Goal: Information Seeking & Learning: Learn about a topic

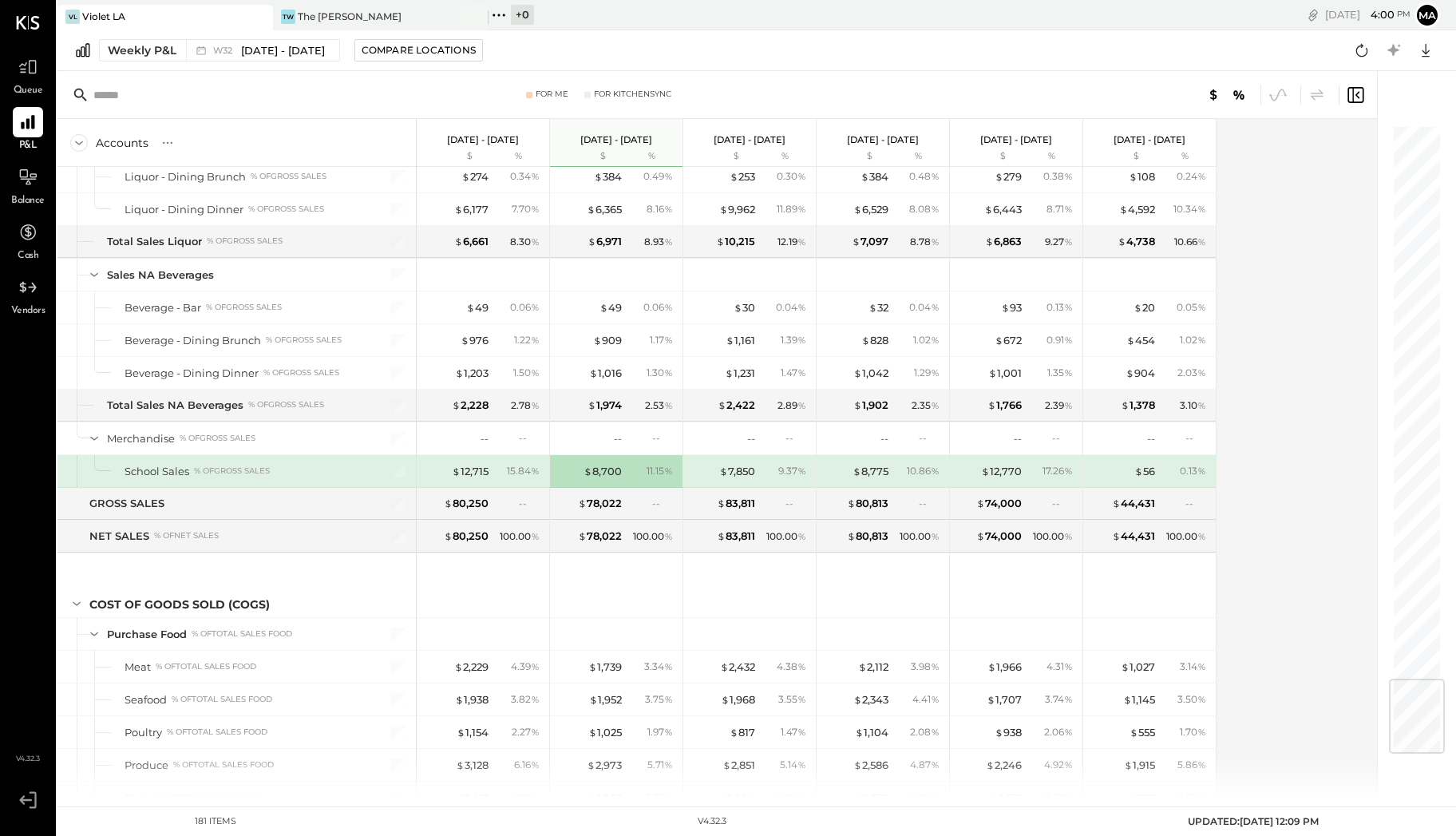
scroll to position [4633, 0]
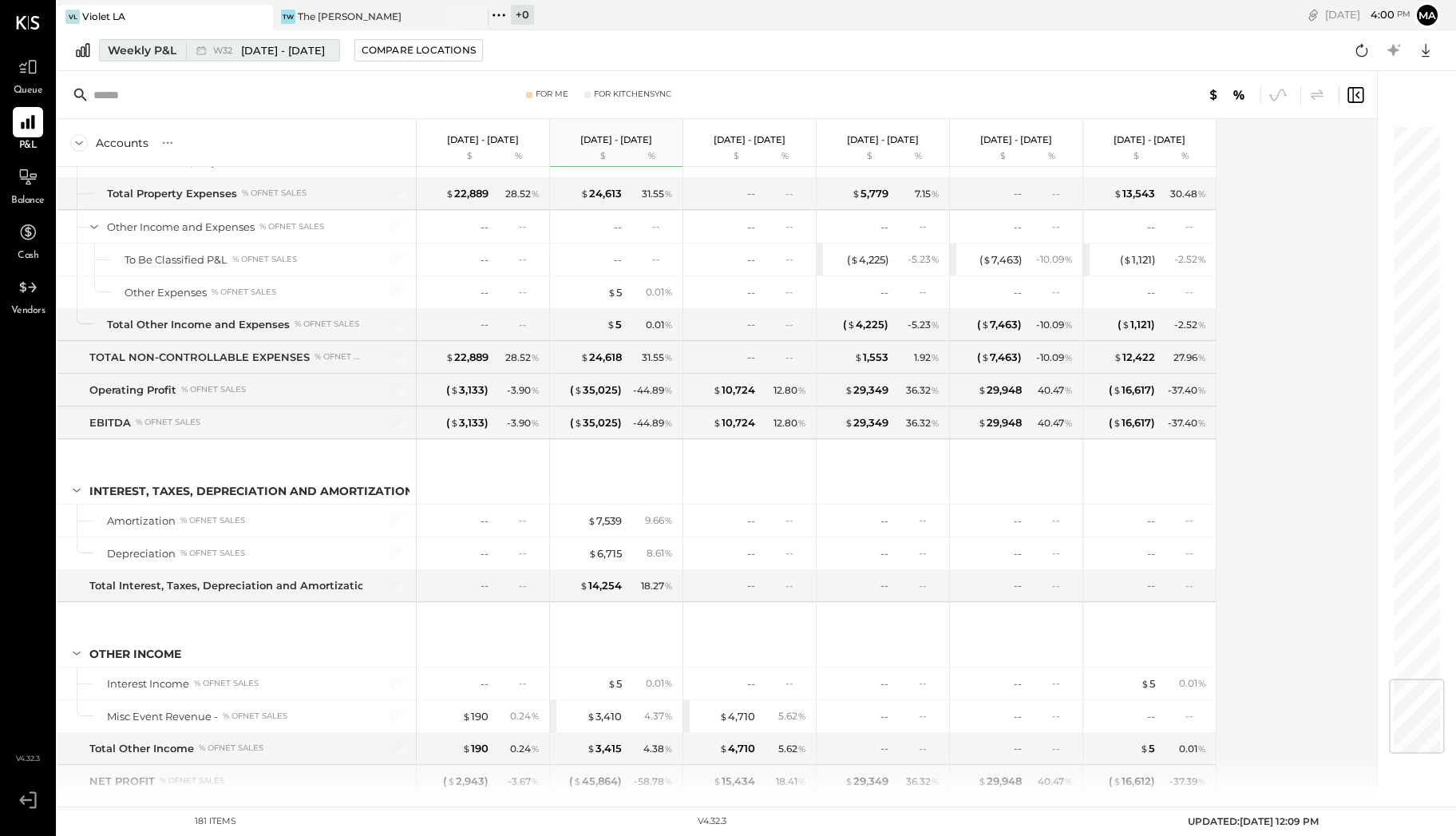
click at [119, 51] on div "Weekly P&L" at bounding box center [142, 49] width 69 height 16
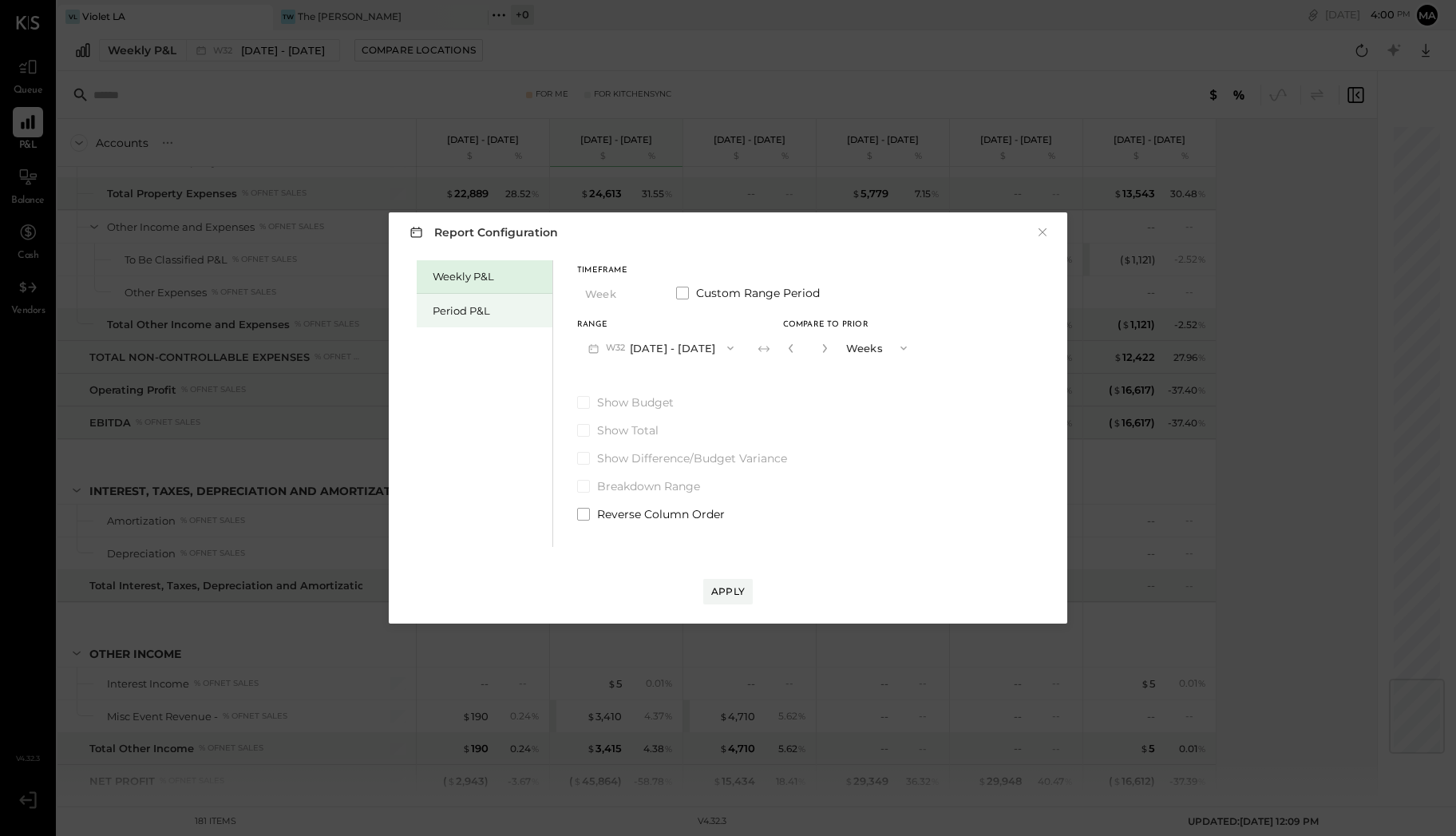
click at [465, 307] on div "Period P&L" at bounding box center [489, 311] width 112 height 15
click at [662, 350] on button "P08 [DATE] - [DATE]" at bounding box center [661, 348] width 166 height 30
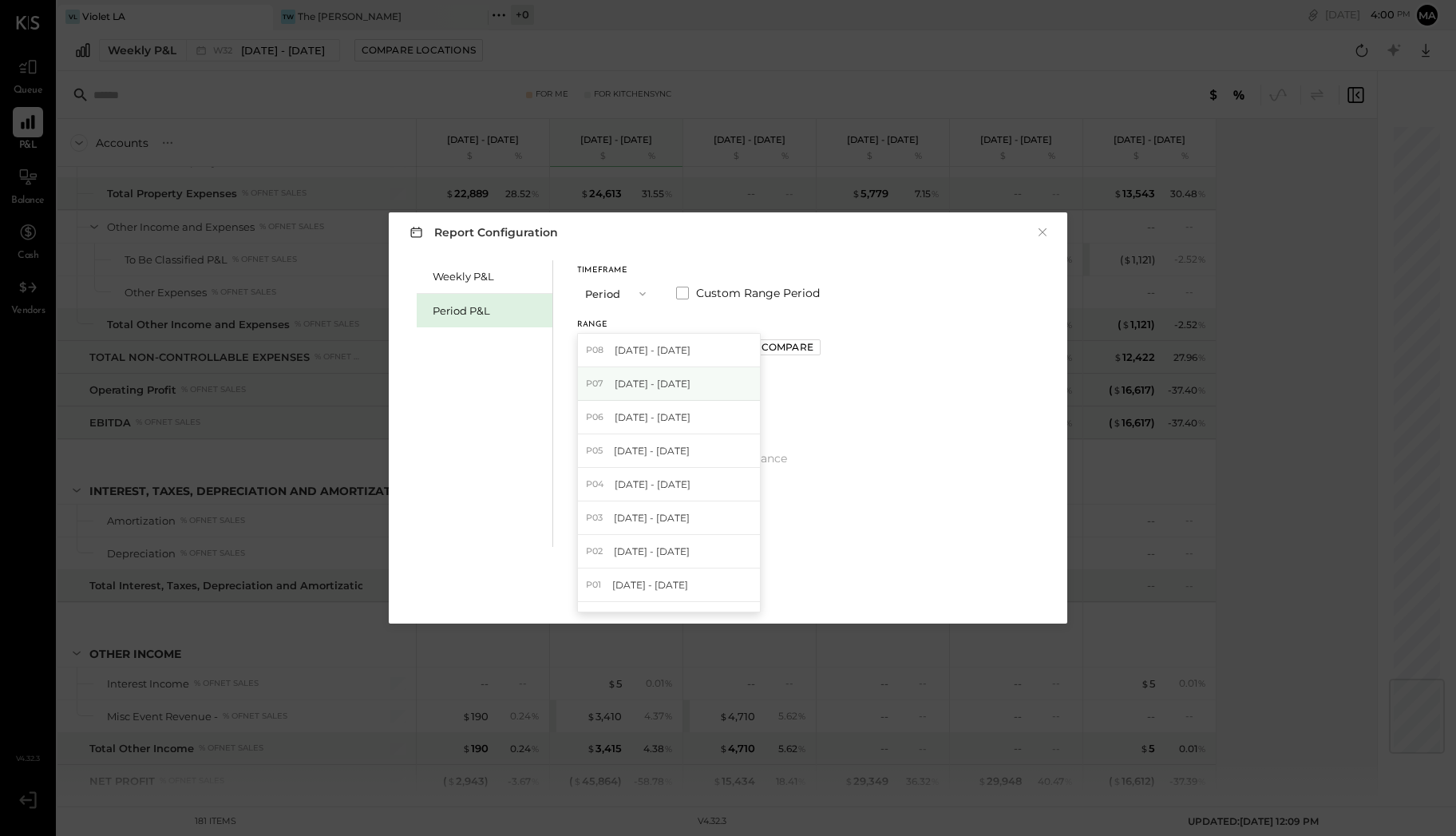
click at [669, 386] on span "[DATE] - [DATE]" at bounding box center [652, 383] width 76 height 14
click at [735, 353] on icon "button" at bounding box center [729, 348] width 13 height 13
click at [782, 348] on div "Compare" at bounding box center [788, 346] width 52 height 14
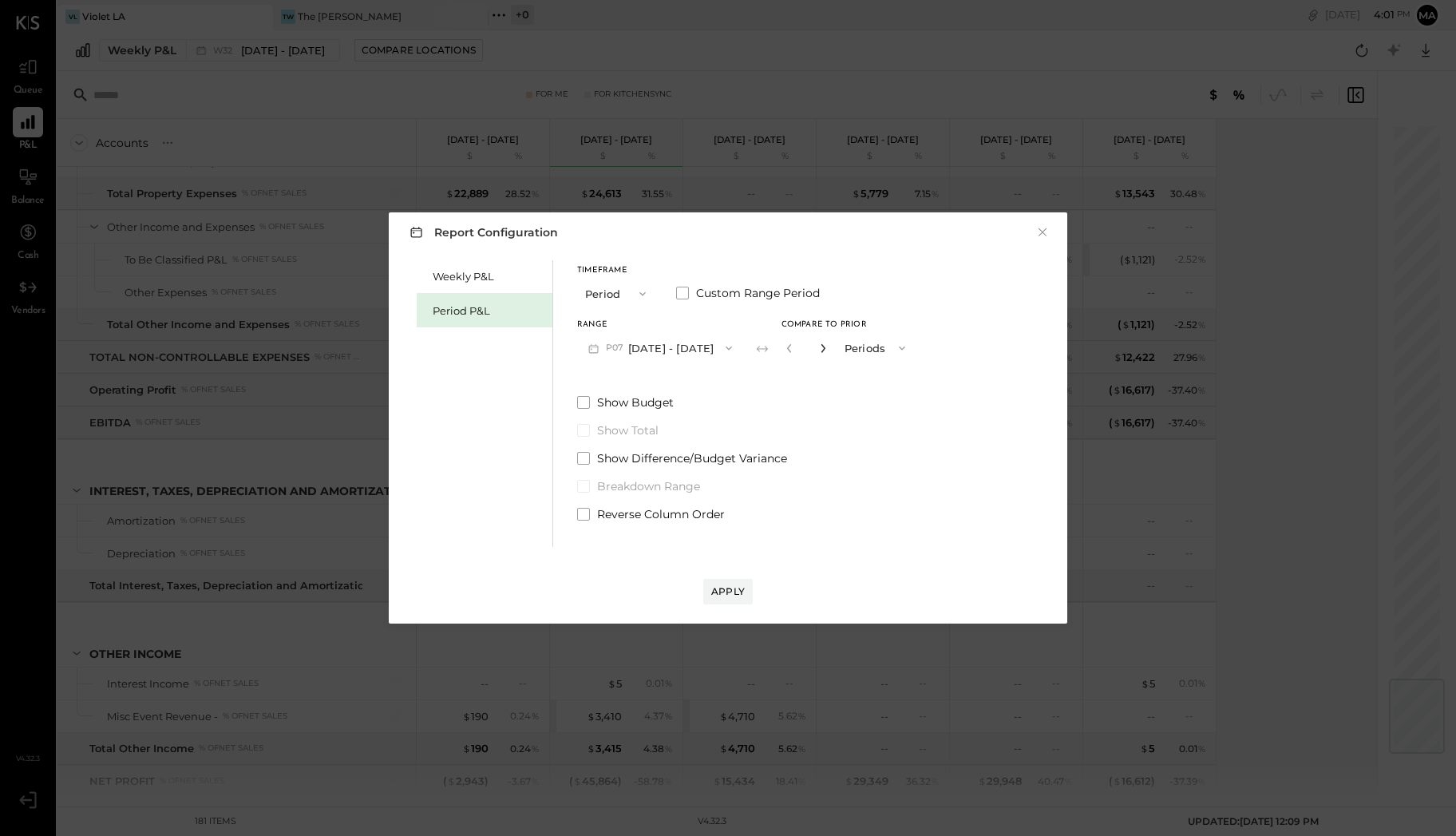
click at [828, 351] on icon "button" at bounding box center [823, 348] width 9 height 9
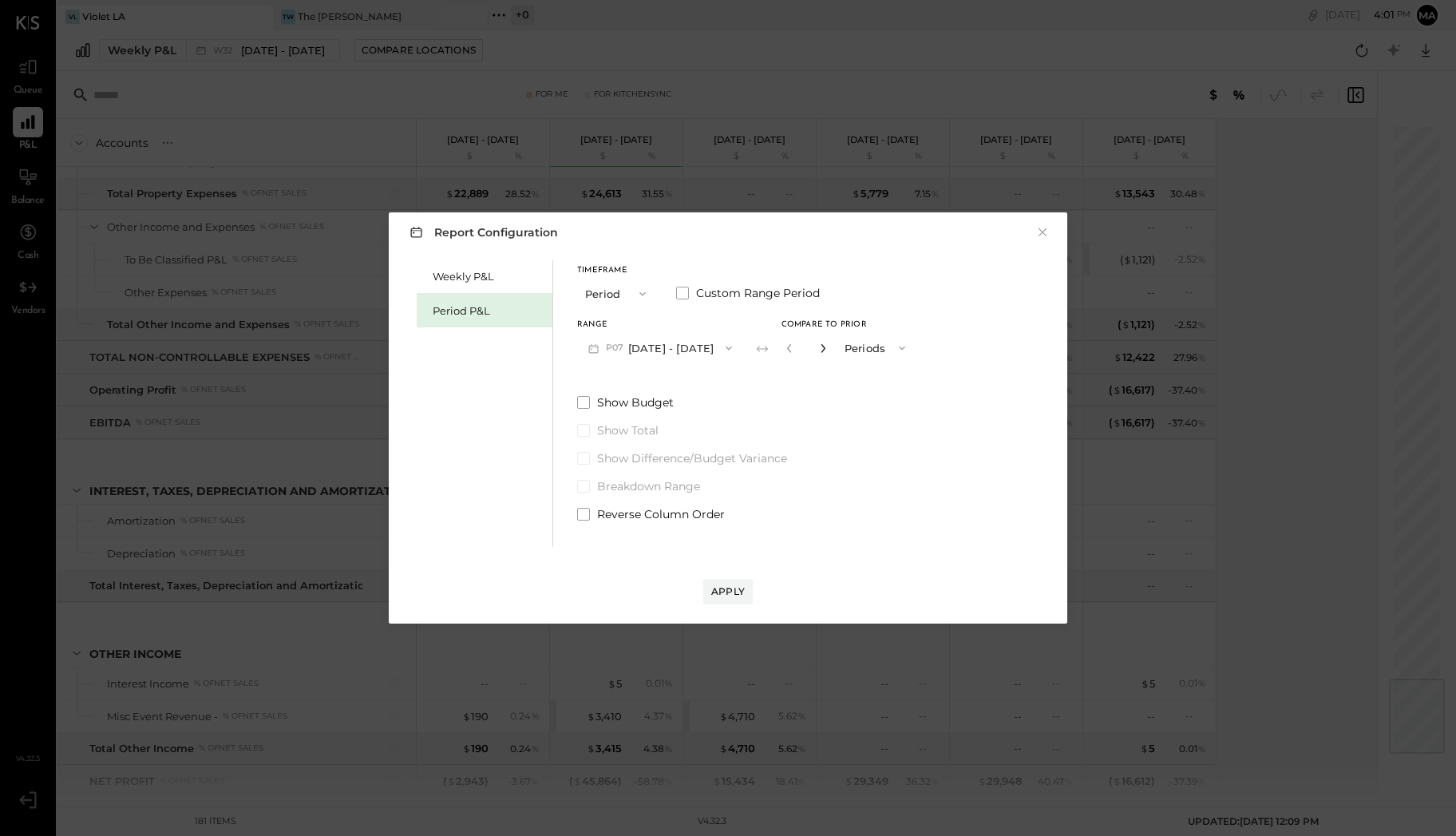
type input "*"
click at [725, 593] on div "Apply" at bounding box center [728, 591] width 34 height 14
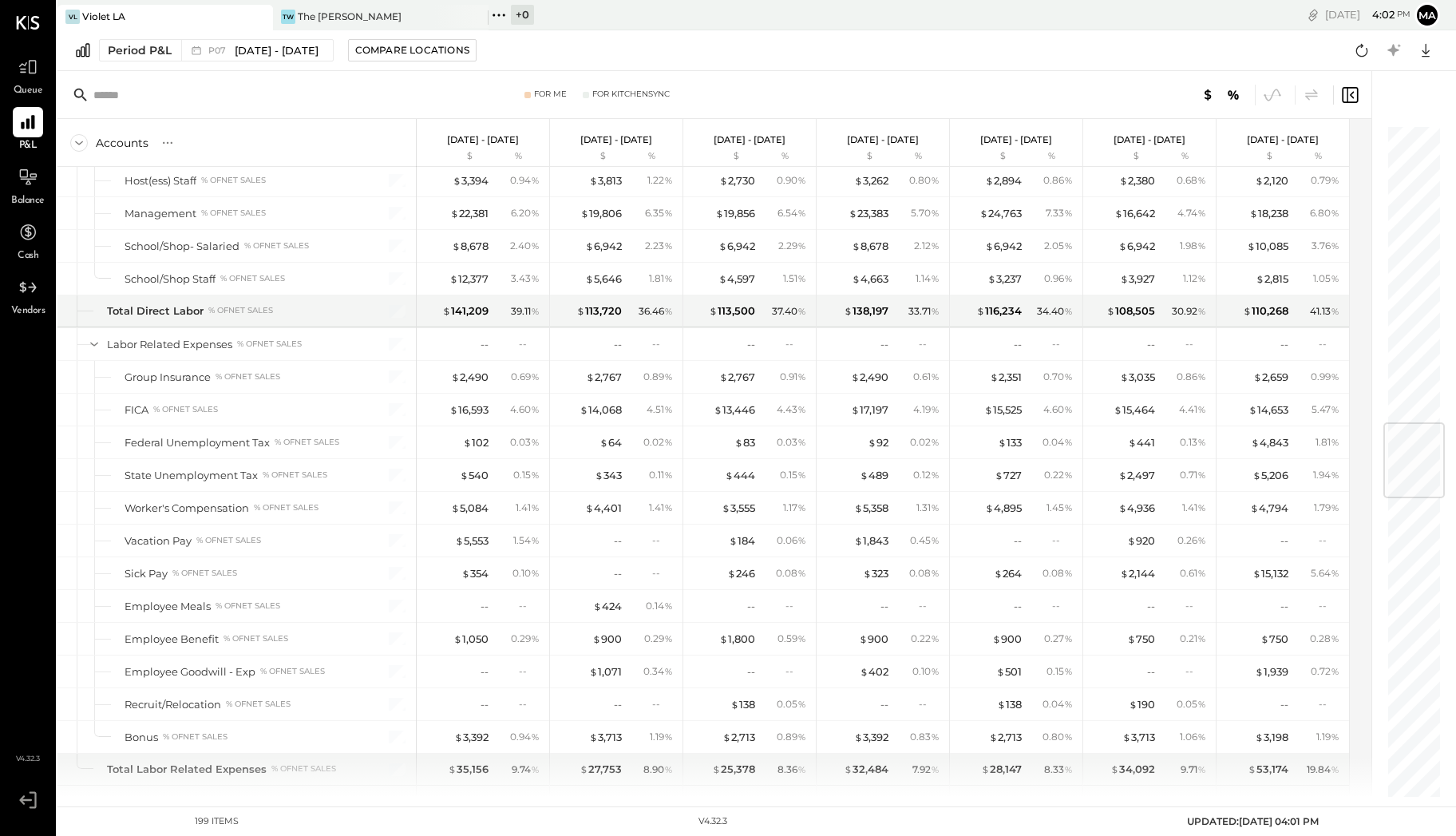
scroll to position [3072, 0]
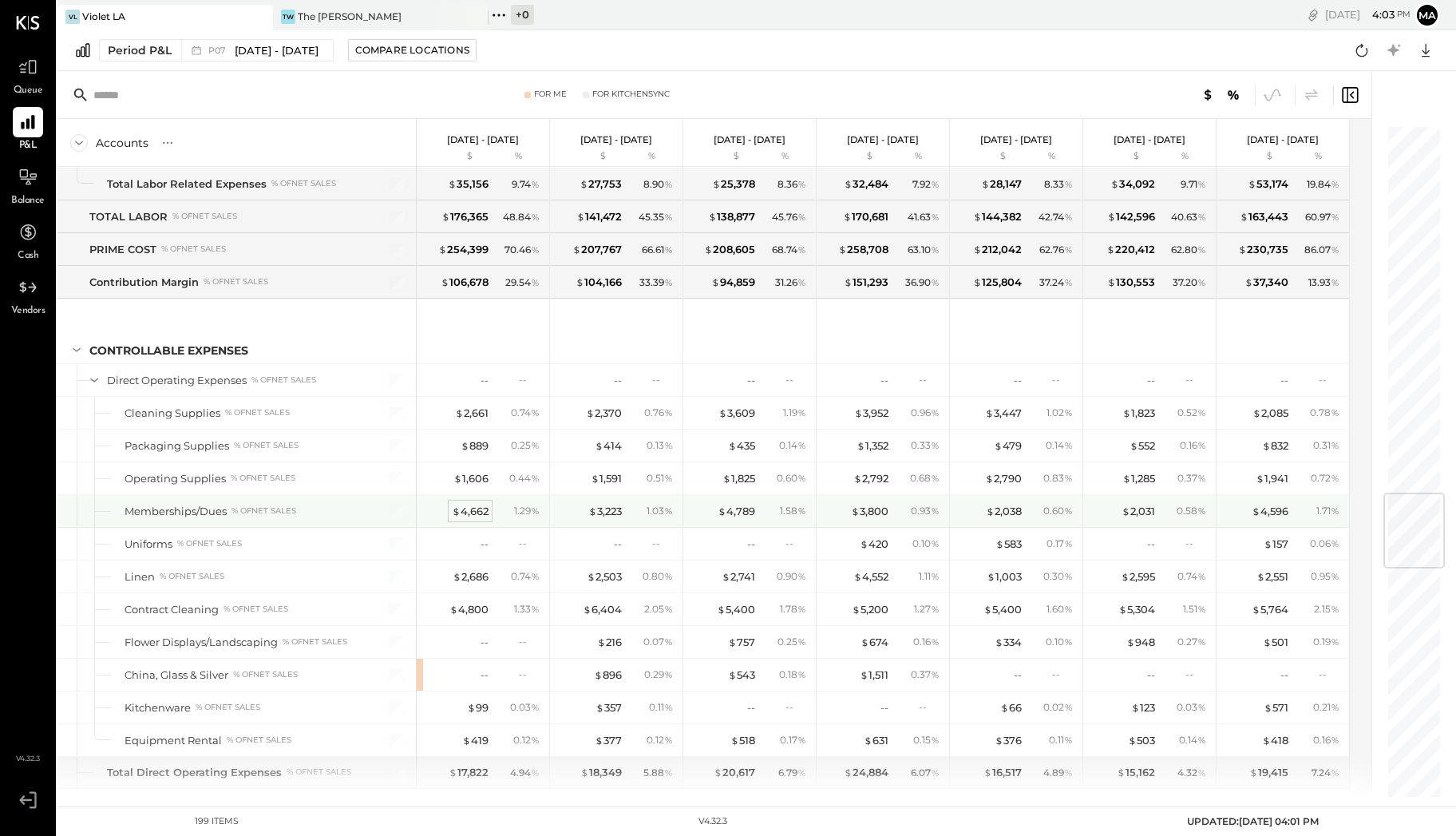
click at [481, 504] on div "$ 4,662" at bounding box center [469, 511] width 36 height 15
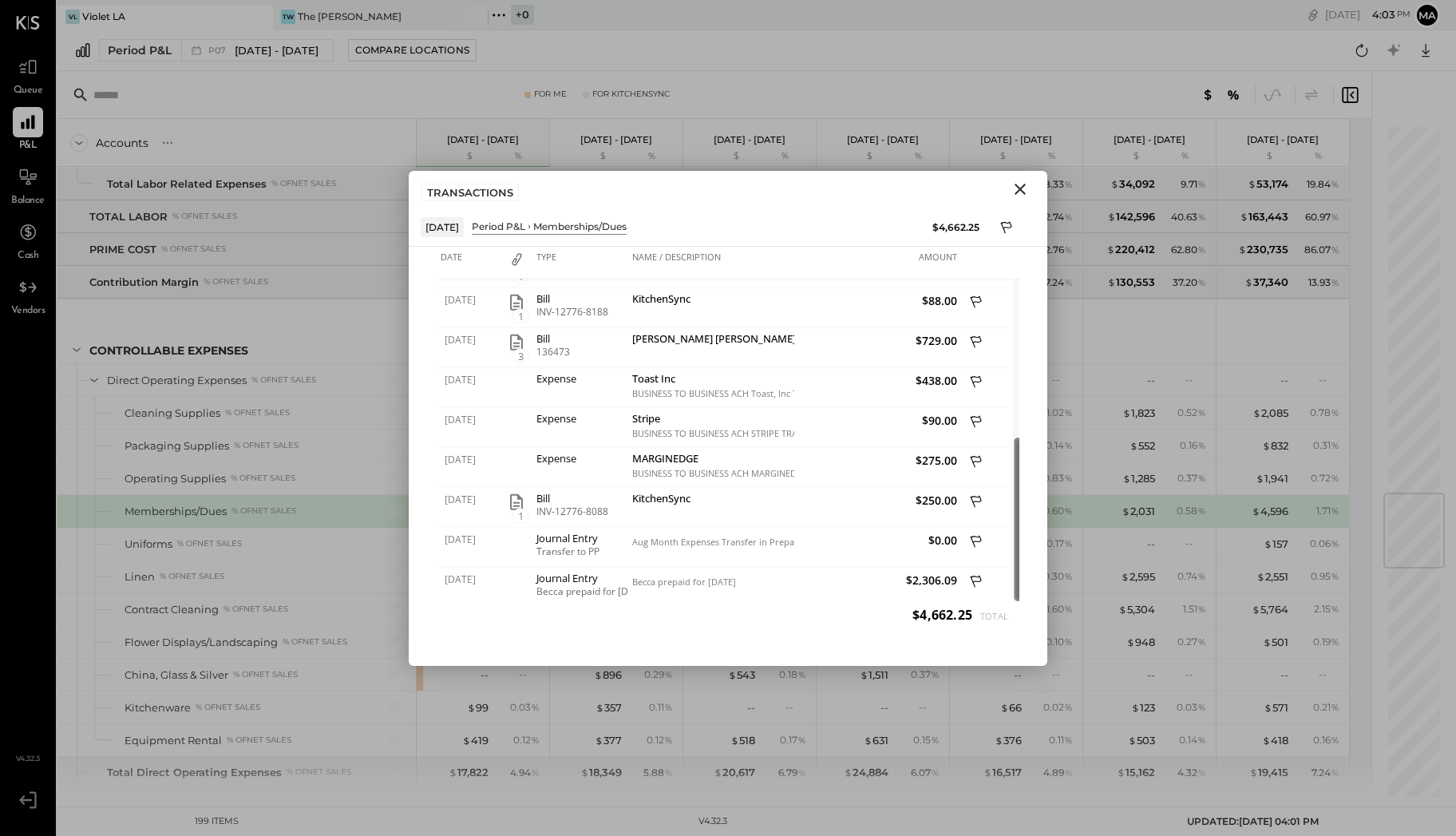
drag, startPoint x: 1004, startPoint y: 417, endPoint x: 1006, endPoint y: 576, distance: 159.0
click at [1015, 576] on div at bounding box center [1018, 519] width 8 height 163
click at [975, 340] on icon at bounding box center [976, 342] width 14 height 20
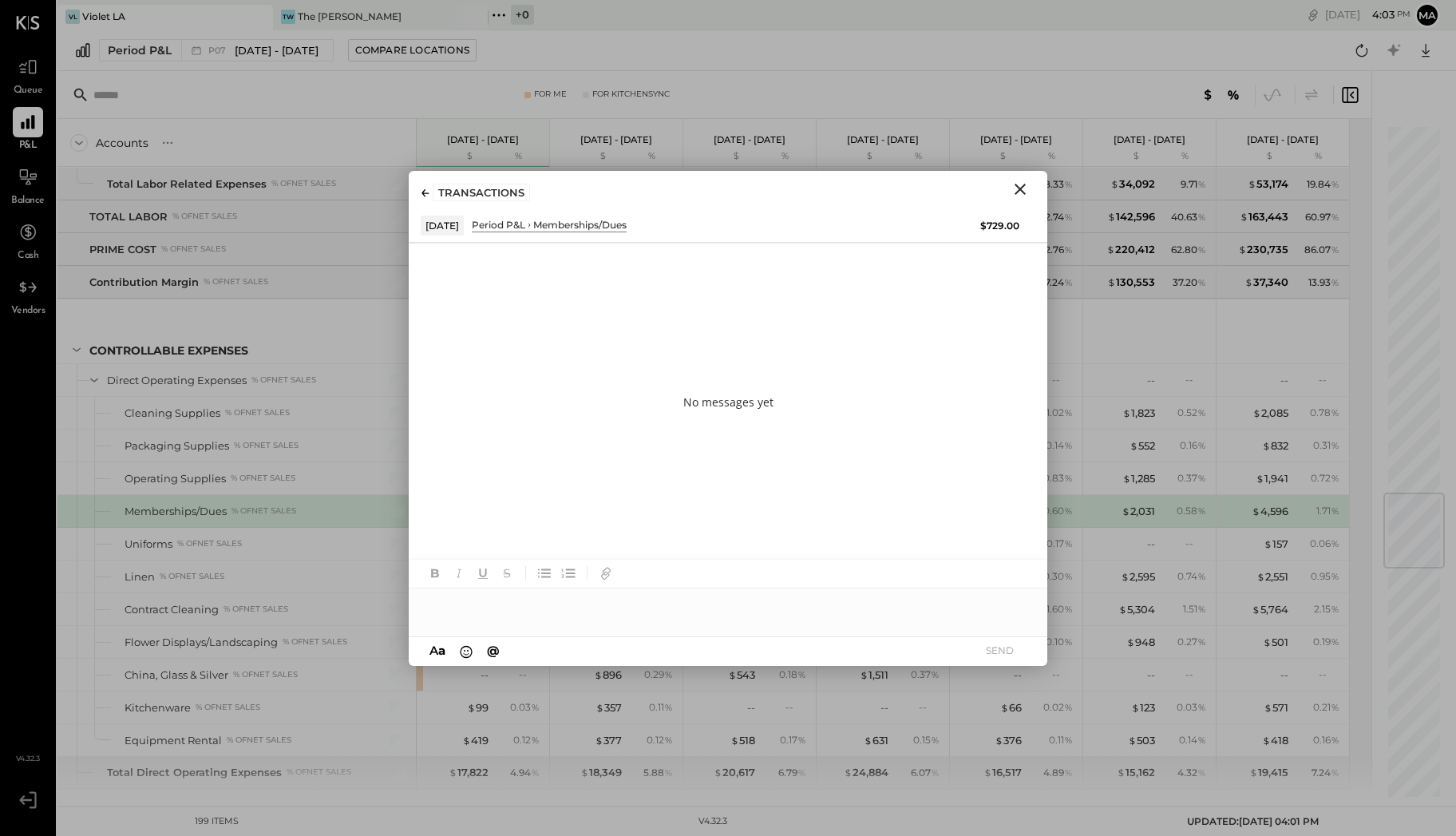
click at [682, 604] on div at bounding box center [728, 605] width 638 height 32
click at [1001, 645] on button "SEND" at bounding box center [1000, 649] width 63 height 21
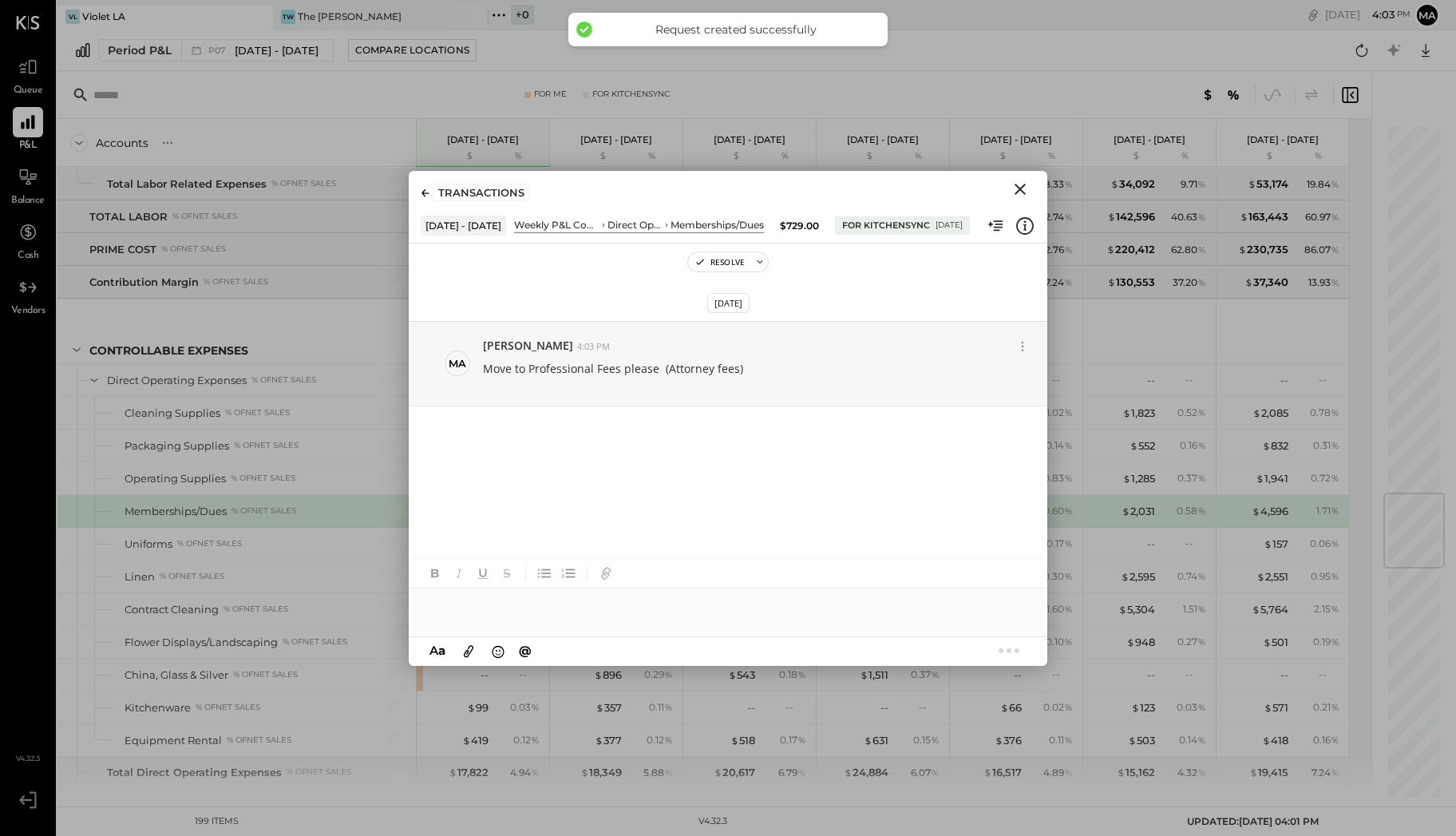
click at [1019, 187] on icon "Close" at bounding box center [1020, 189] width 11 height 11
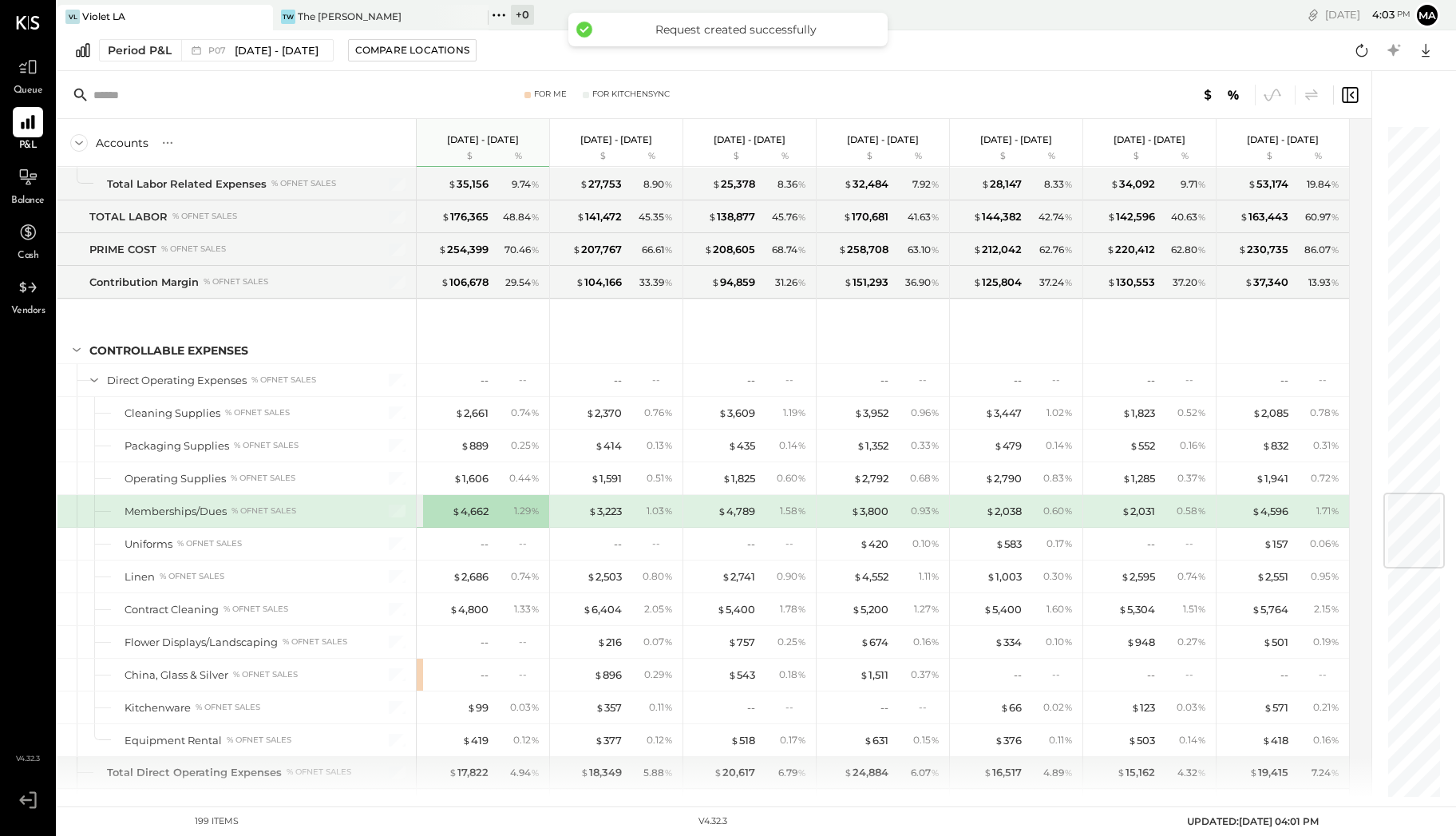
click at [495, 504] on div "1.29 %" at bounding box center [519, 510] width 52 height 14
click at [484, 504] on div "$ 4,662" at bounding box center [469, 511] width 36 height 15
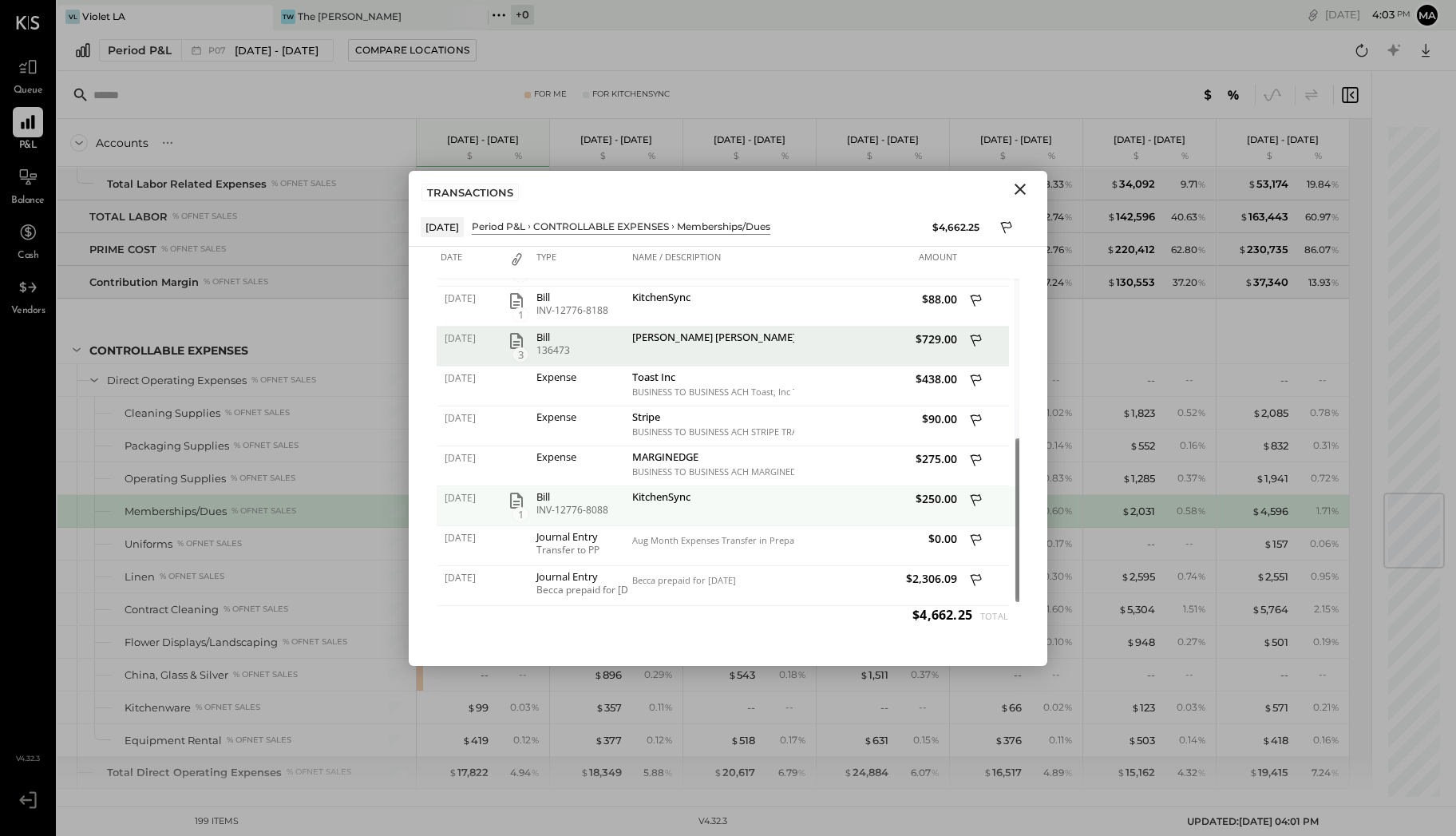
drag, startPoint x: 1008, startPoint y: 314, endPoint x: 987, endPoint y: 504, distance: 191.2
click at [987, 504] on div "[DATE] Expense MARGINEDGE BUSINESS TO BUSINESS ACH MARGINEDGE CO SALE 250629 [P…" at bounding box center [728, 442] width 583 height 327
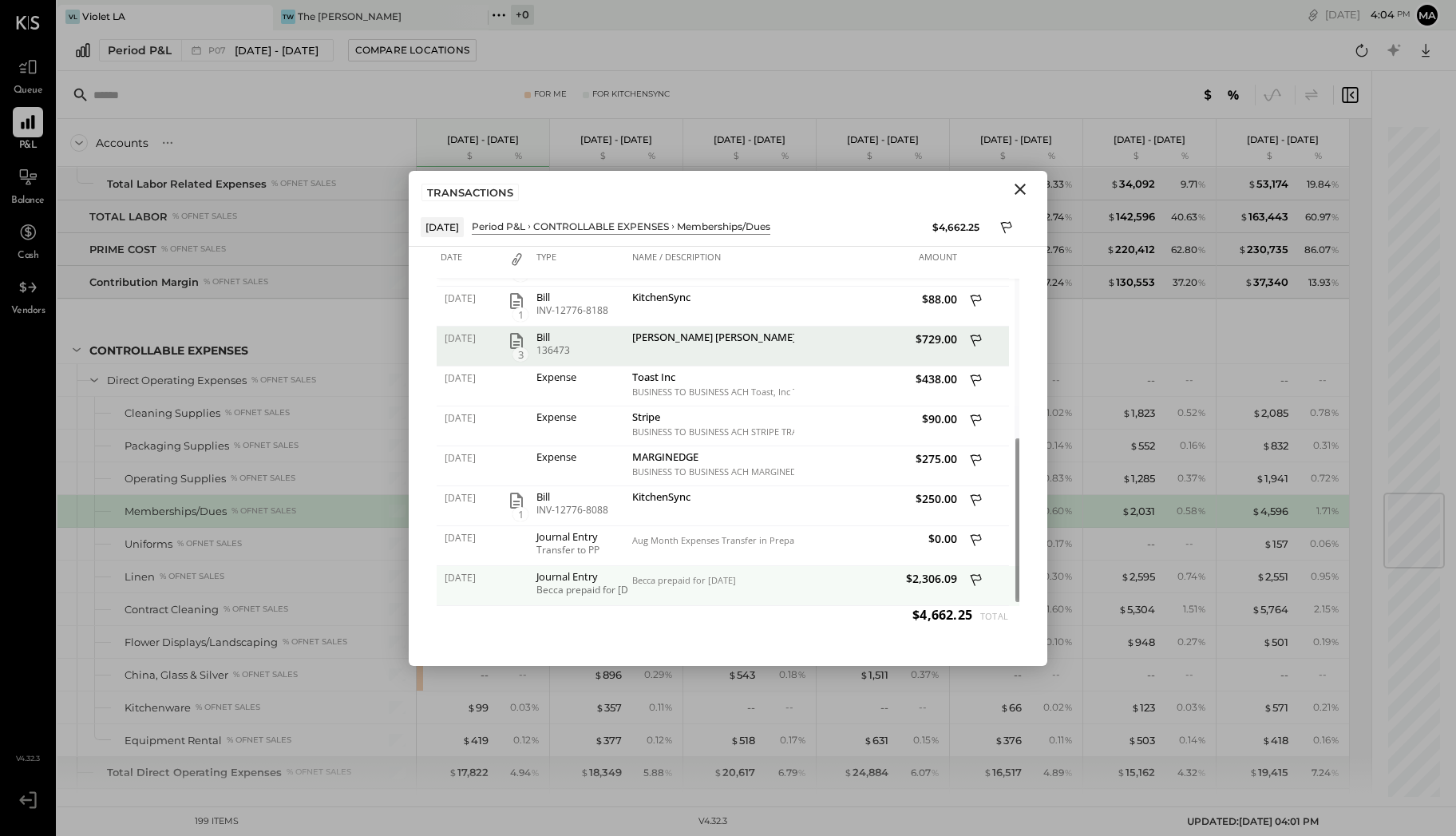
click at [979, 575] on icon at bounding box center [976, 581] width 14 height 20
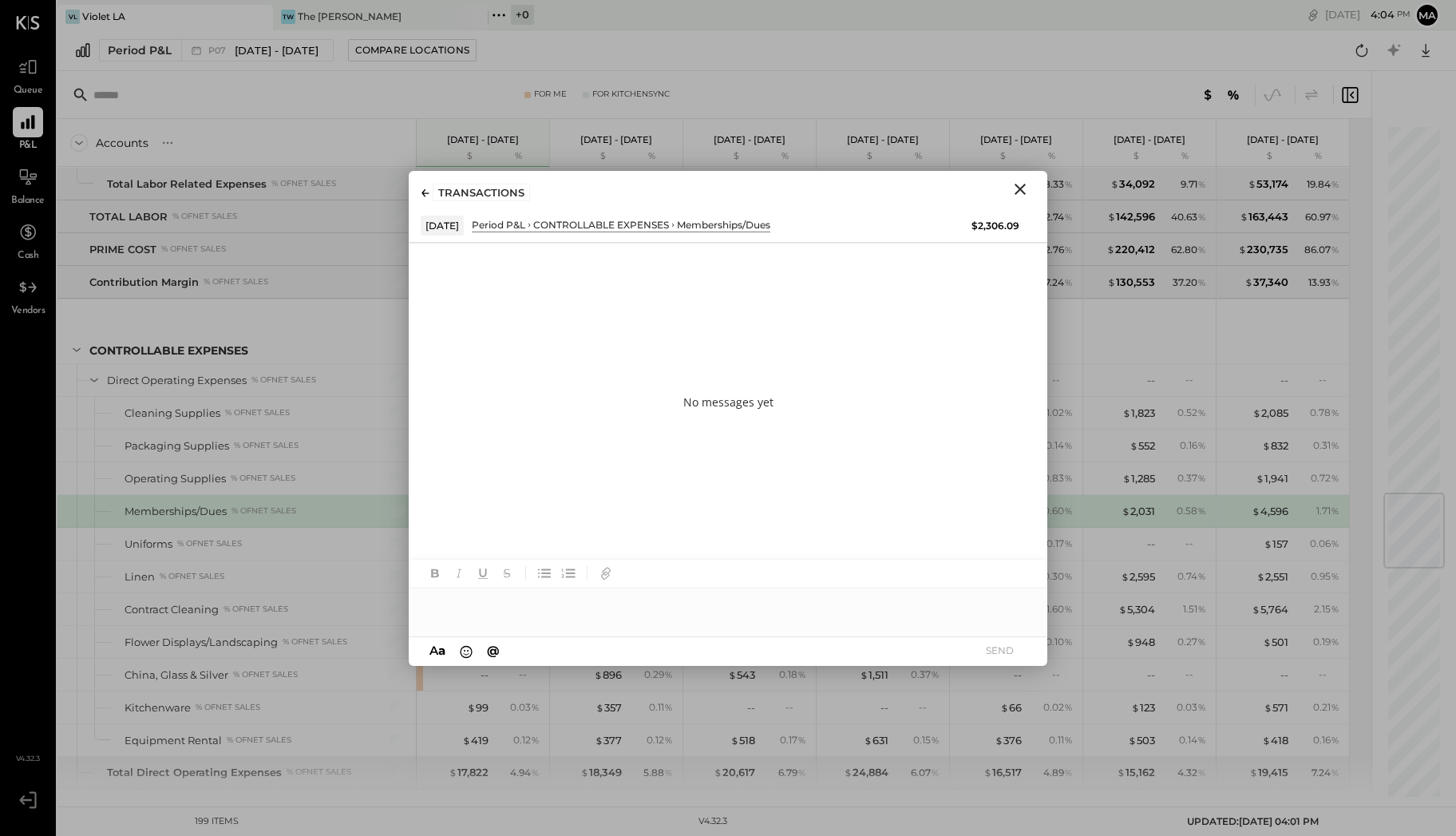
click at [553, 597] on div at bounding box center [728, 605] width 638 height 32
click at [573, 600] on div "**********" at bounding box center [728, 605] width 638 height 32
click at [1000, 650] on button "SEND" at bounding box center [1000, 649] width 63 height 21
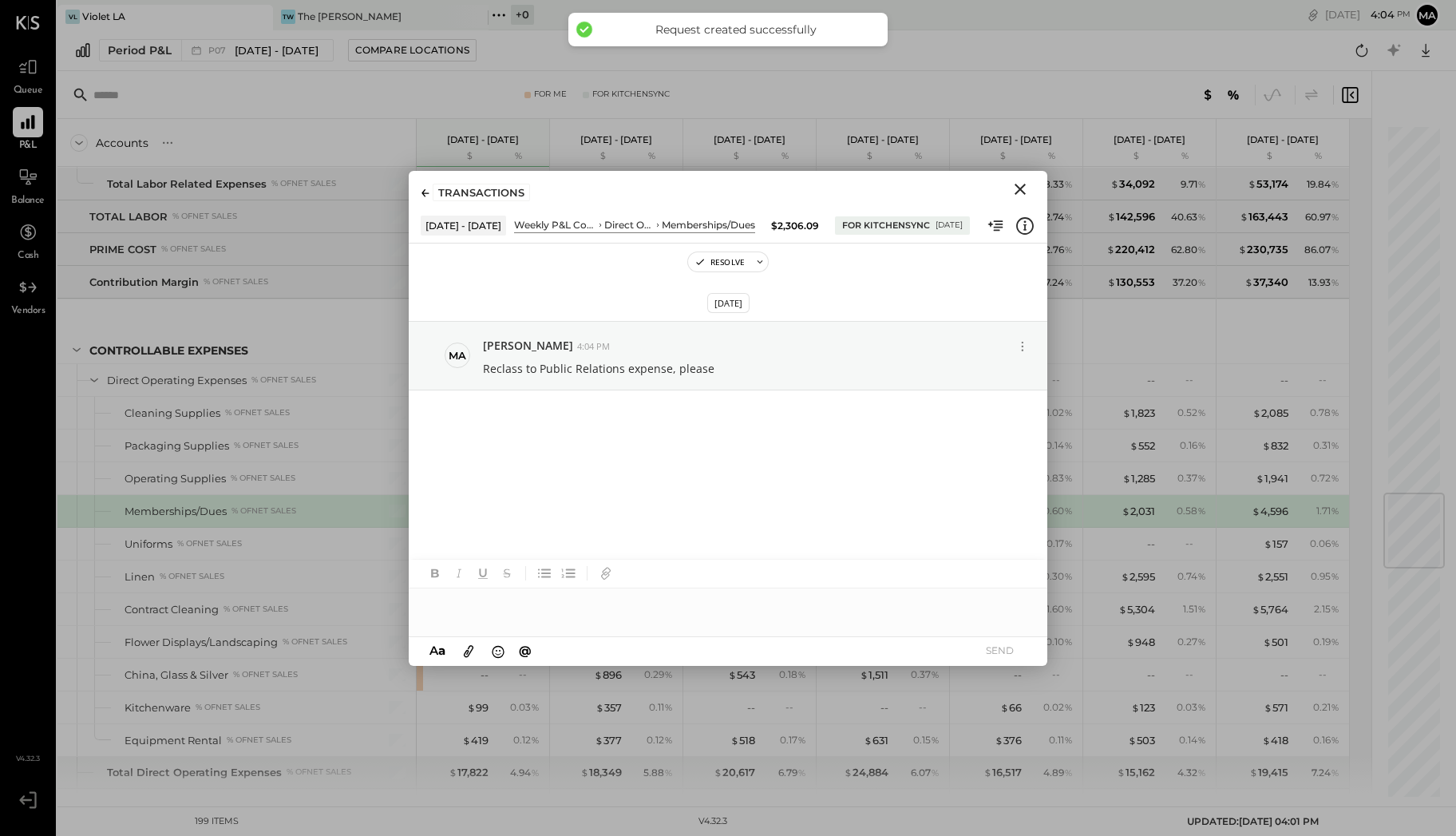
click at [1019, 190] on icon "Close" at bounding box center [1020, 189] width 11 height 11
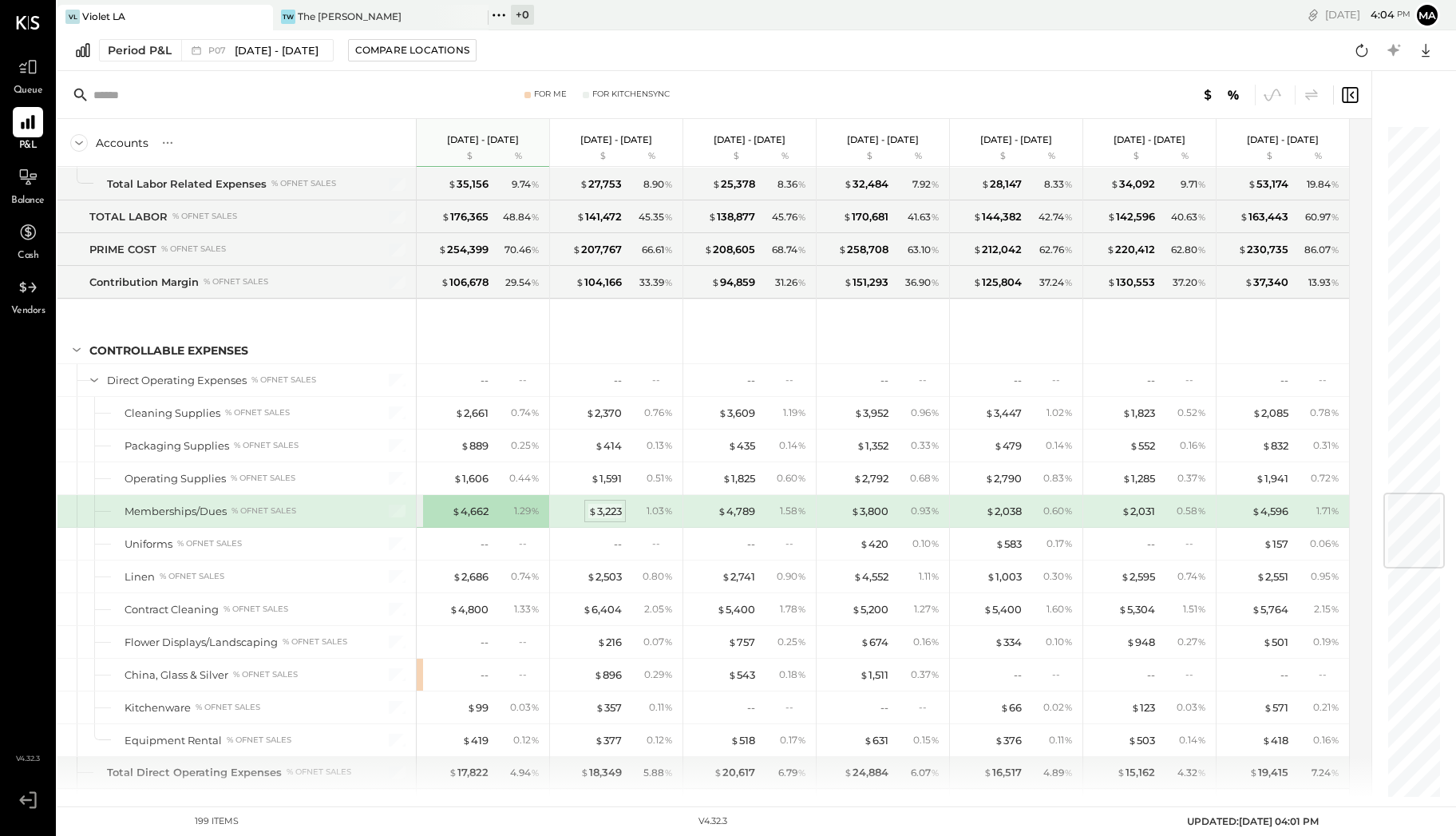
click at [595, 504] on div "$ 3,223" at bounding box center [606, 511] width 34 height 15
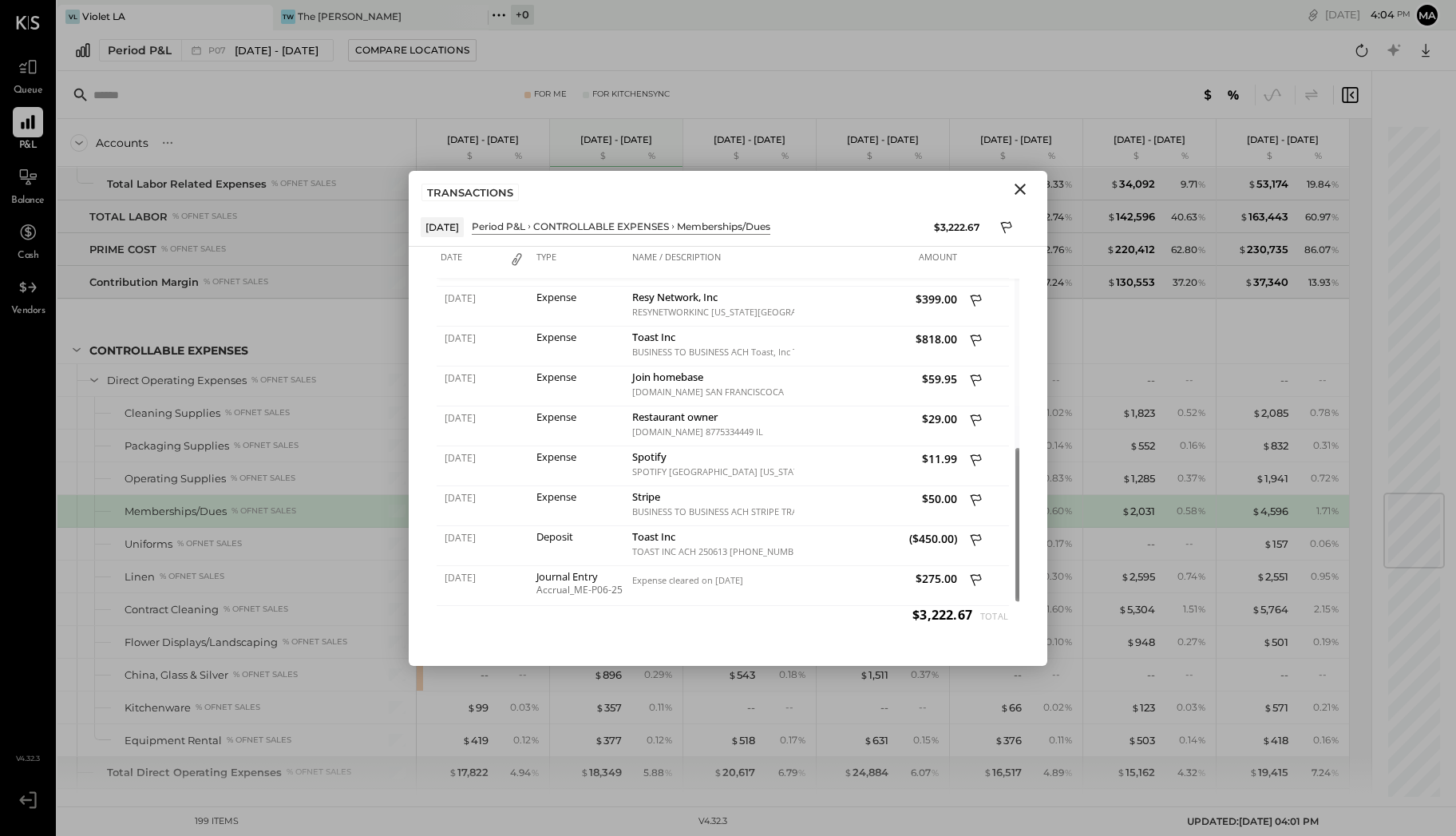
drag, startPoint x: 1006, startPoint y: 403, endPoint x: 1012, endPoint y: 588, distance: 185.1
click at [1012, 588] on div "Date Type Name / Description Amount [DATE] Journal Entry Transfer PPR May Month…" at bounding box center [728, 435] width 583 height 377
click at [1027, 190] on icon "Close" at bounding box center [1020, 188] width 20 height 20
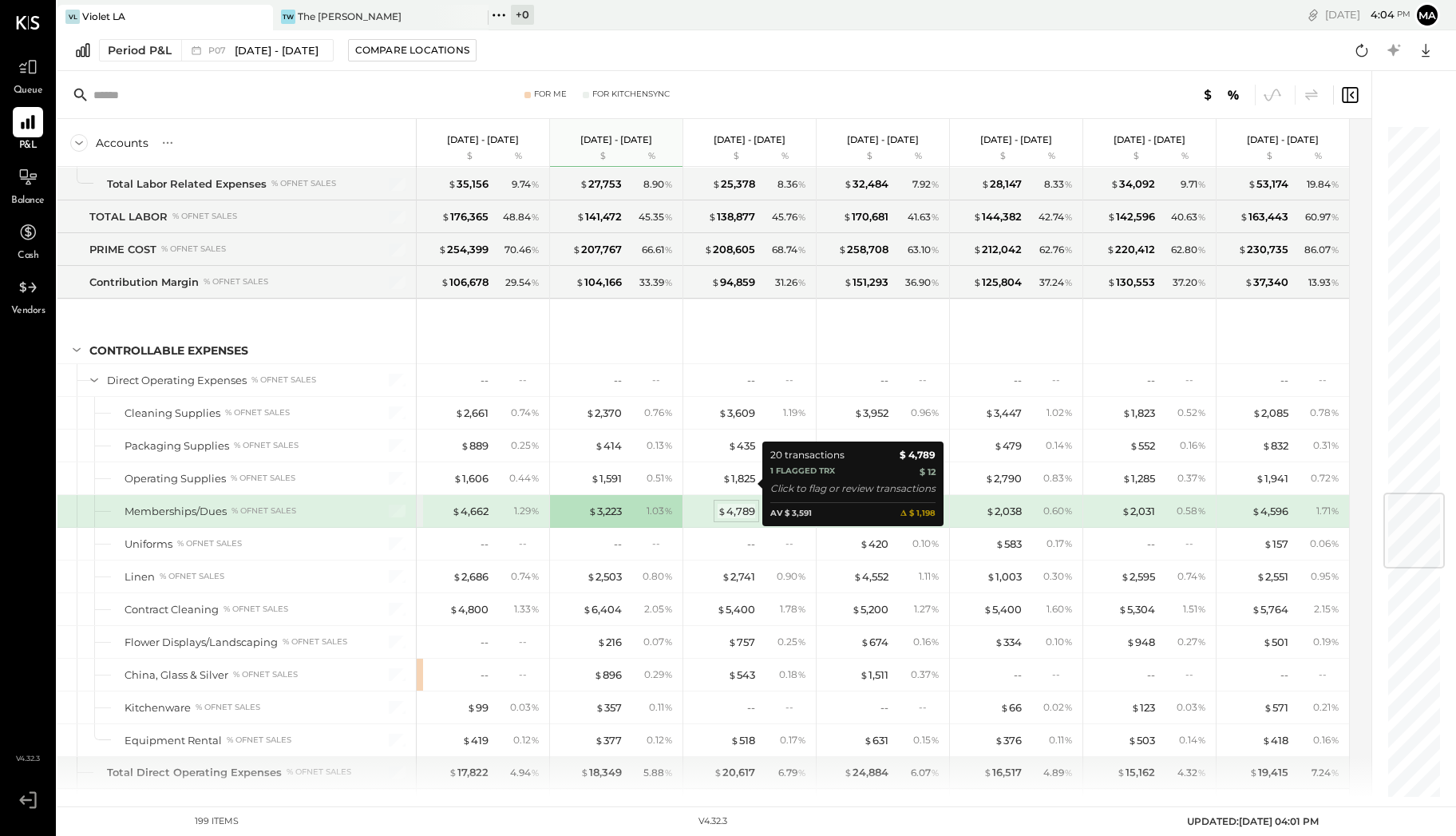
click at [743, 504] on div "$ 4,789" at bounding box center [736, 511] width 37 height 15
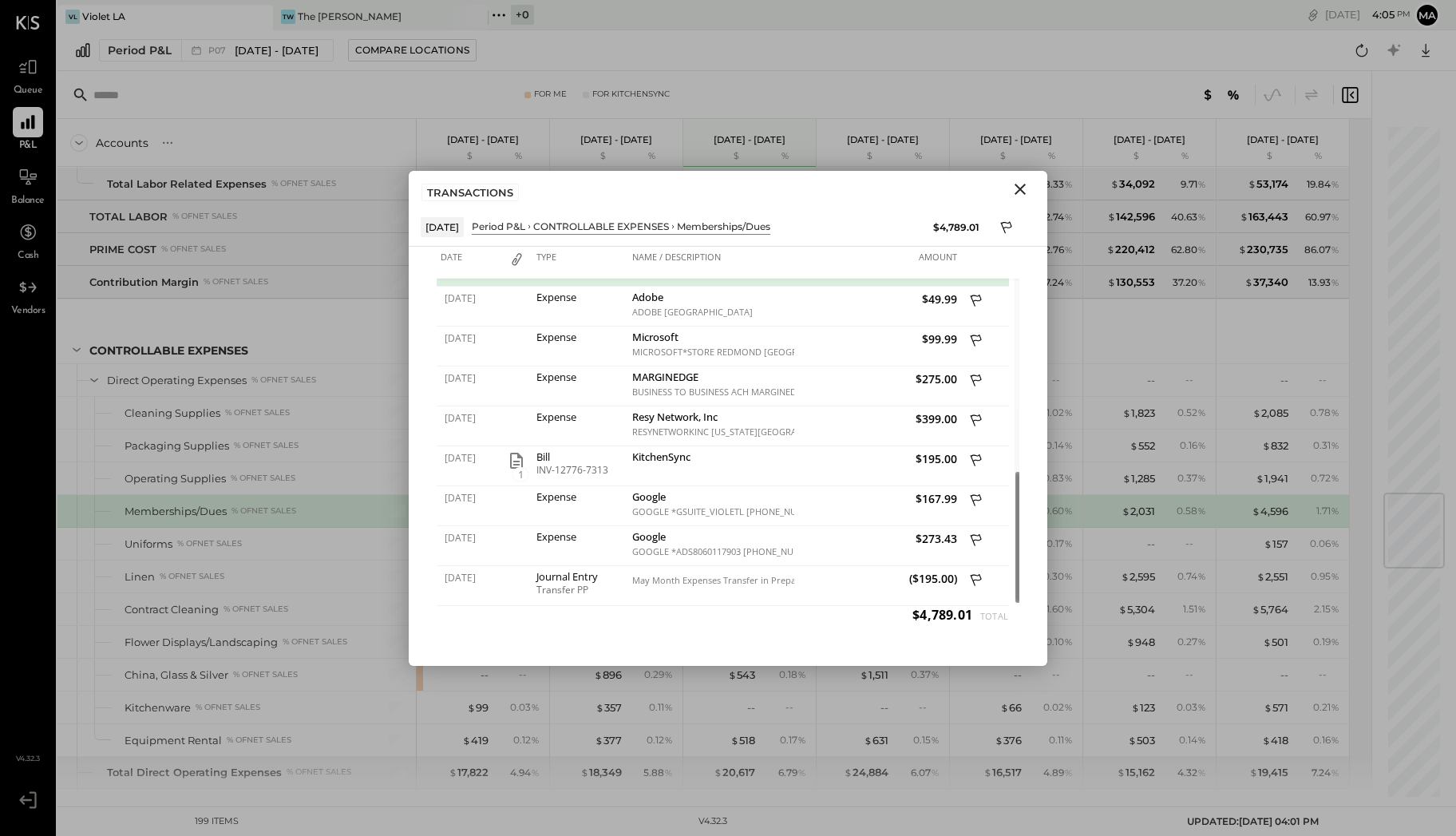
drag, startPoint x: 1009, startPoint y: 326, endPoint x: 1022, endPoint y: 543, distance: 217.4
click at [1022, 543] on div "Date Type Name / Description Amount [DATE] Expense BUSINESS TO BUSINESS ACH CHO…" at bounding box center [728, 455] width 638 height 419
click at [1018, 188] on icon "Close" at bounding box center [1020, 188] width 20 height 20
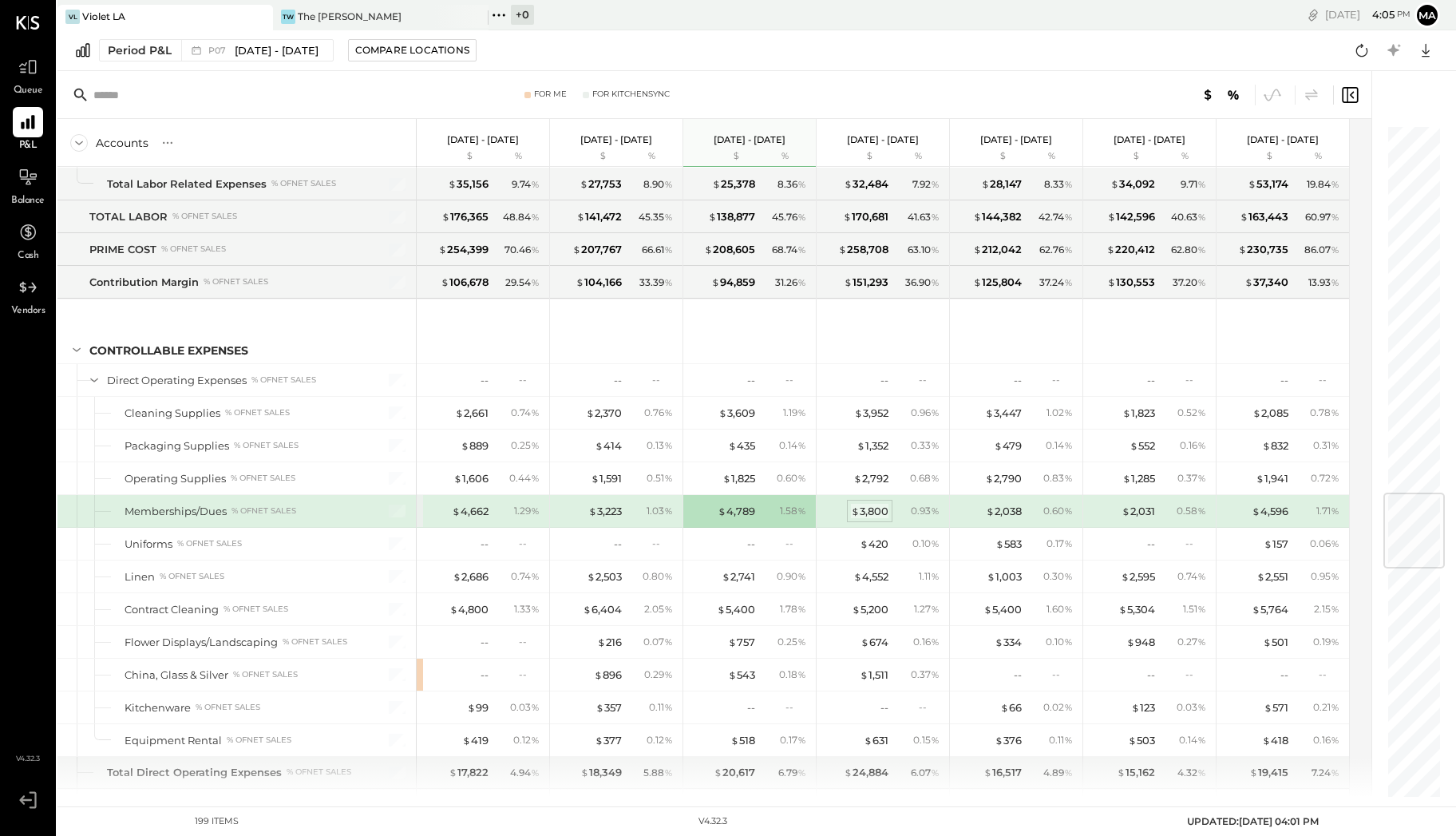
click at [880, 504] on div "$ 3,800" at bounding box center [870, 511] width 37 height 15
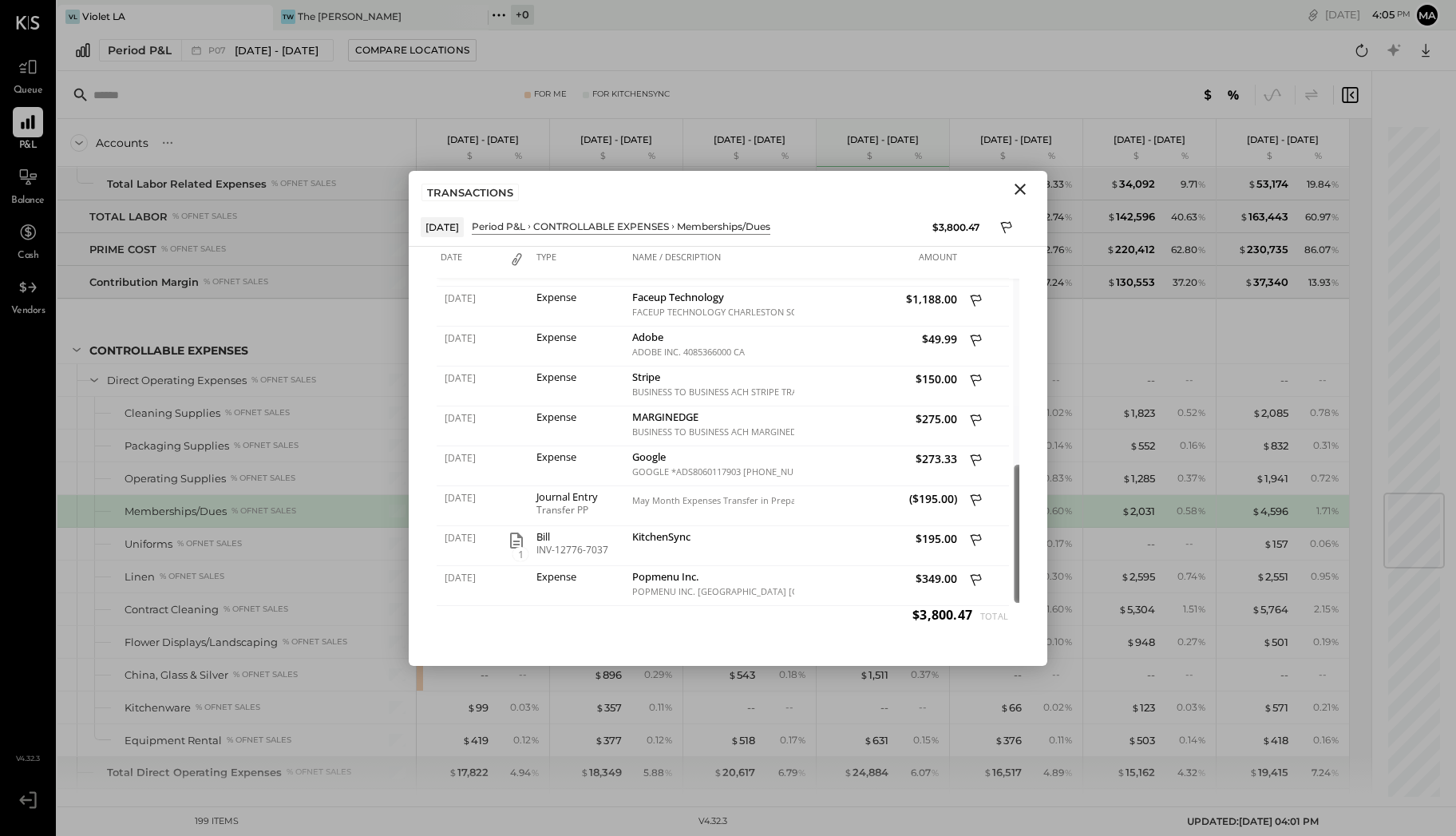
drag, startPoint x: 1008, startPoint y: 308, endPoint x: 1004, endPoint y: 509, distance: 201.0
click at [1015, 509] on div at bounding box center [1018, 534] width 8 height 138
click at [1019, 187] on icon "Close" at bounding box center [1020, 189] width 11 height 11
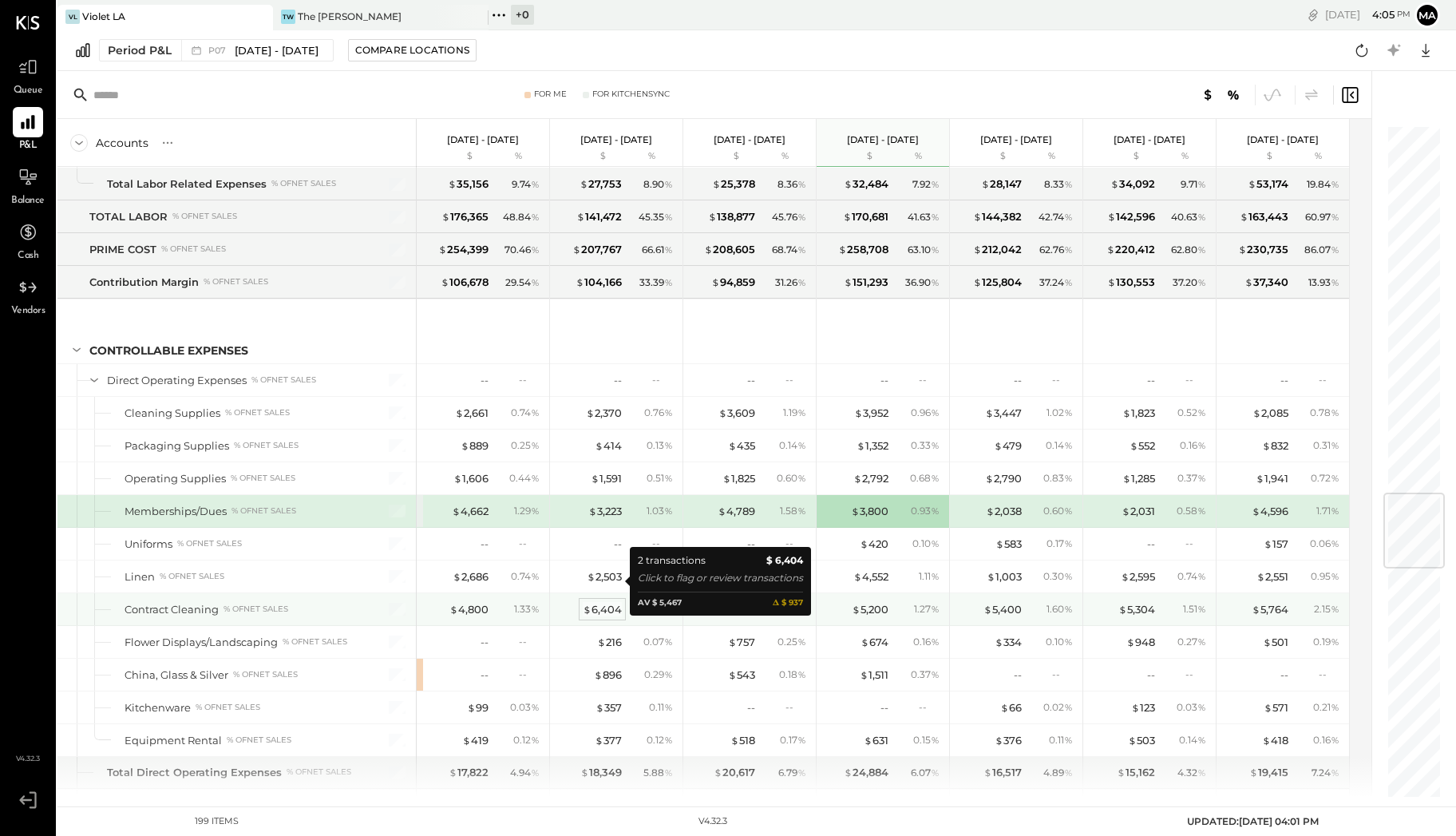
click at [590, 603] on span "$" at bounding box center [587, 609] width 8 height 13
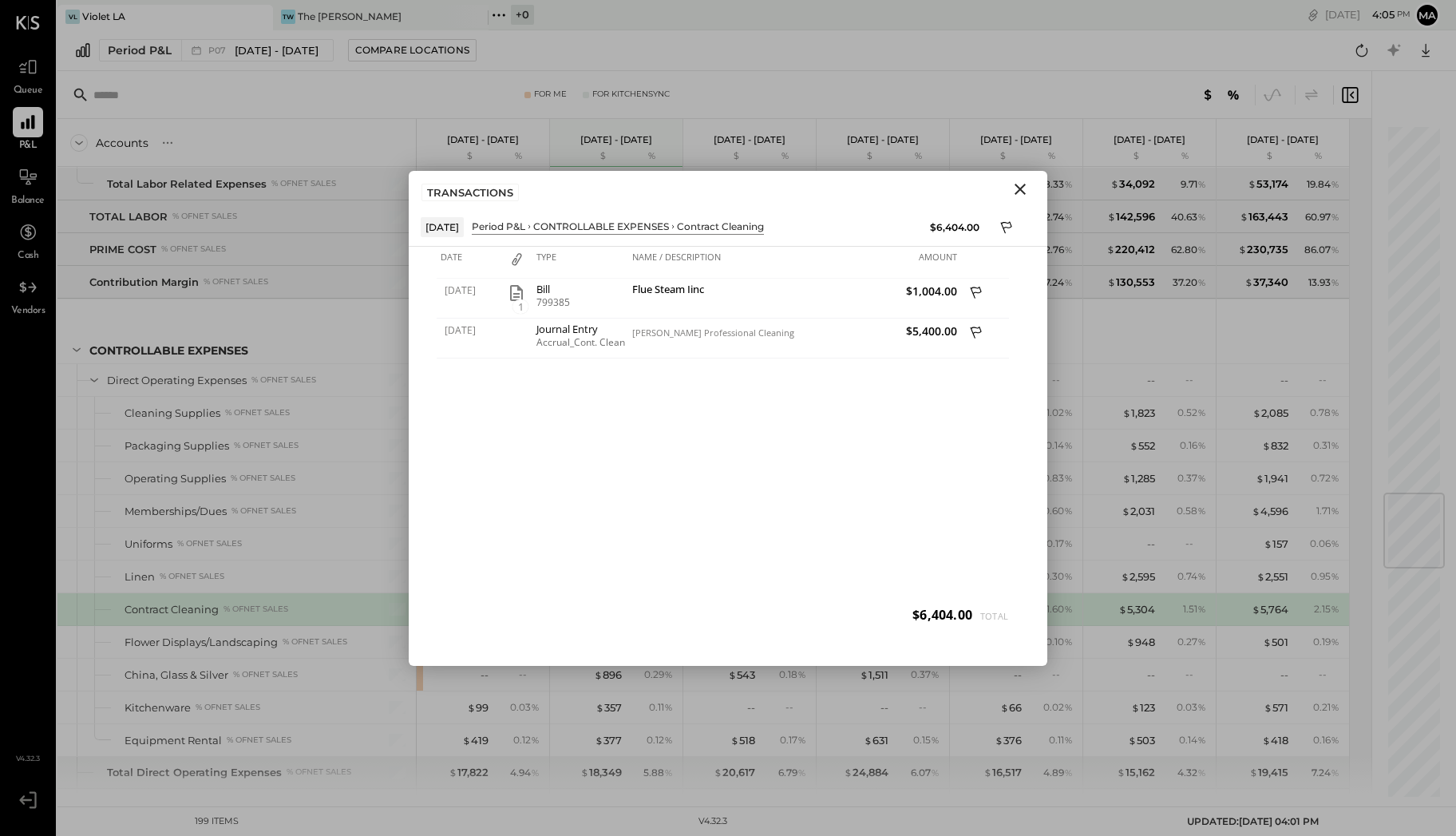
click at [1022, 189] on icon "Close" at bounding box center [1020, 189] width 11 height 11
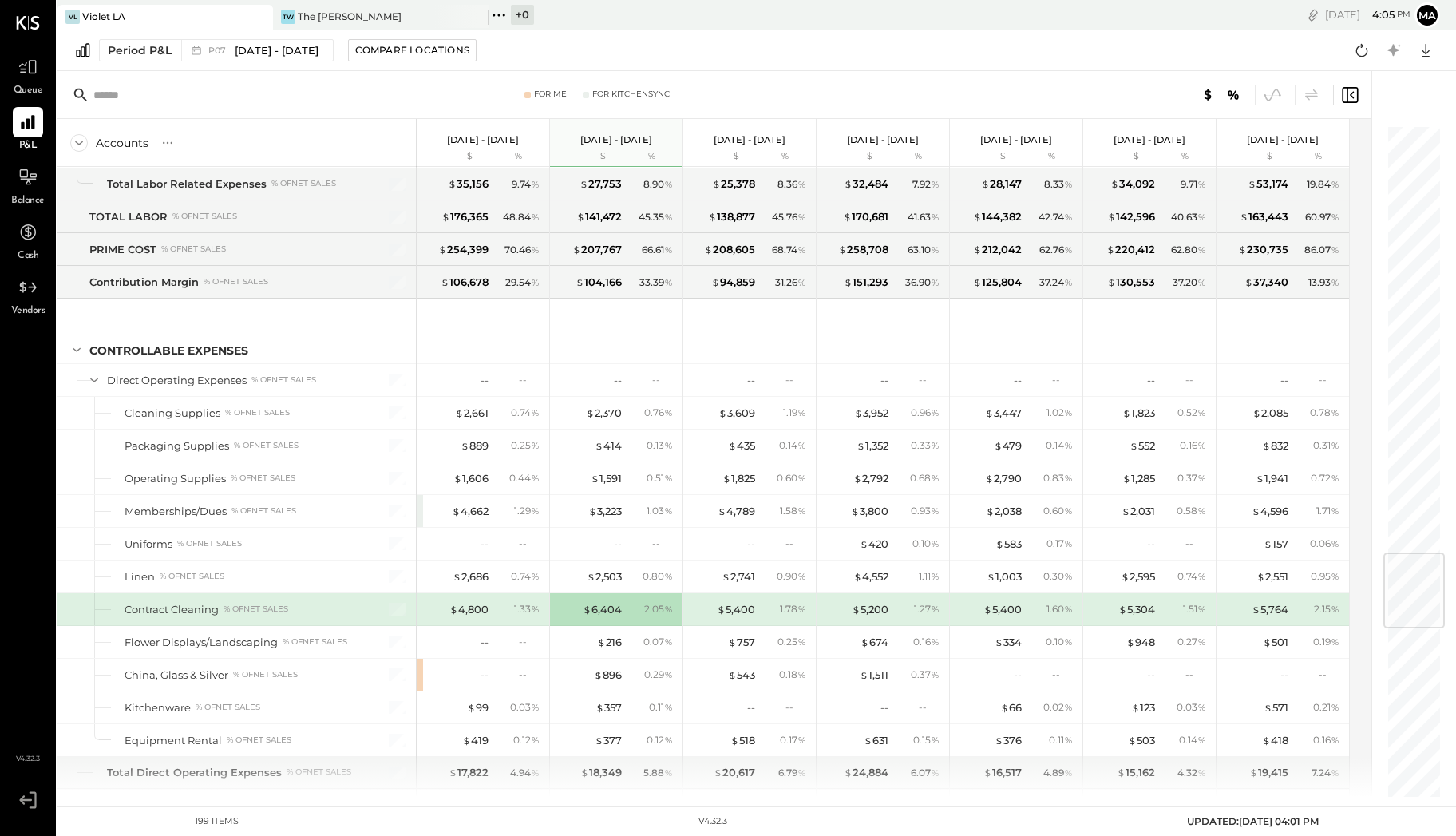
scroll to position [3572, 0]
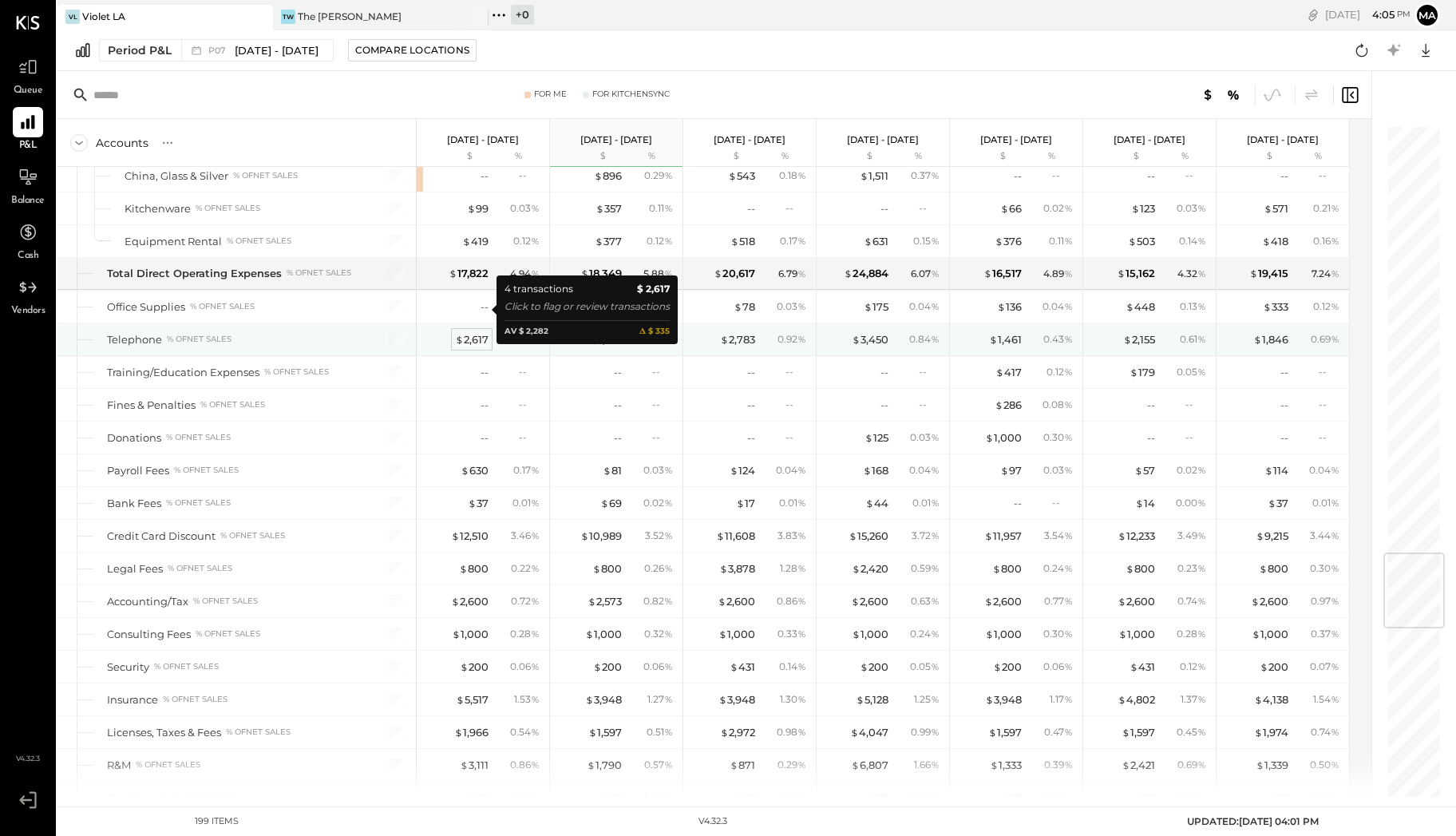
click at [480, 332] on div "$ 2,617" at bounding box center [472, 340] width 34 height 15
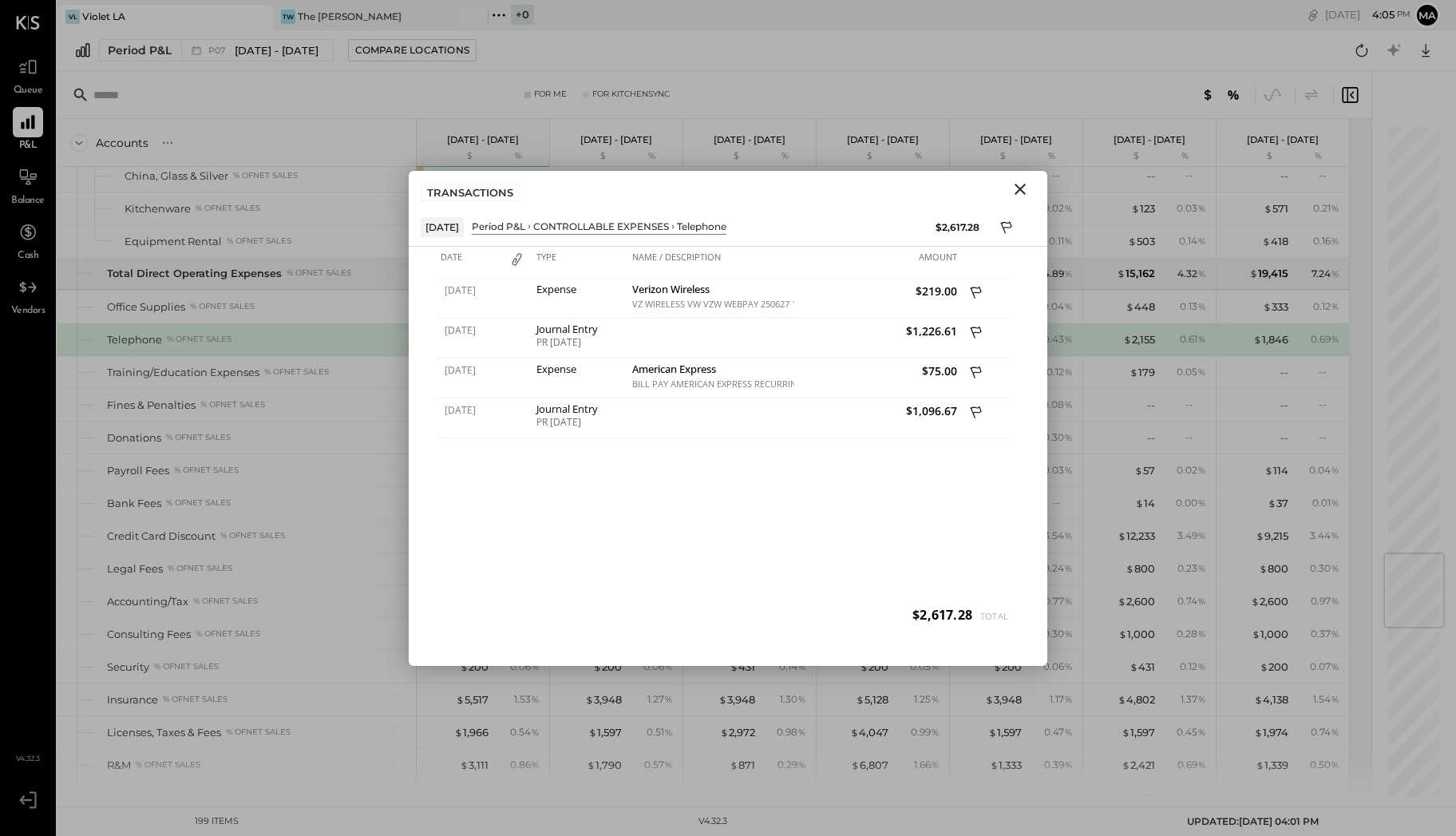
click at [1022, 188] on icon "Close" at bounding box center [1020, 188] width 20 height 20
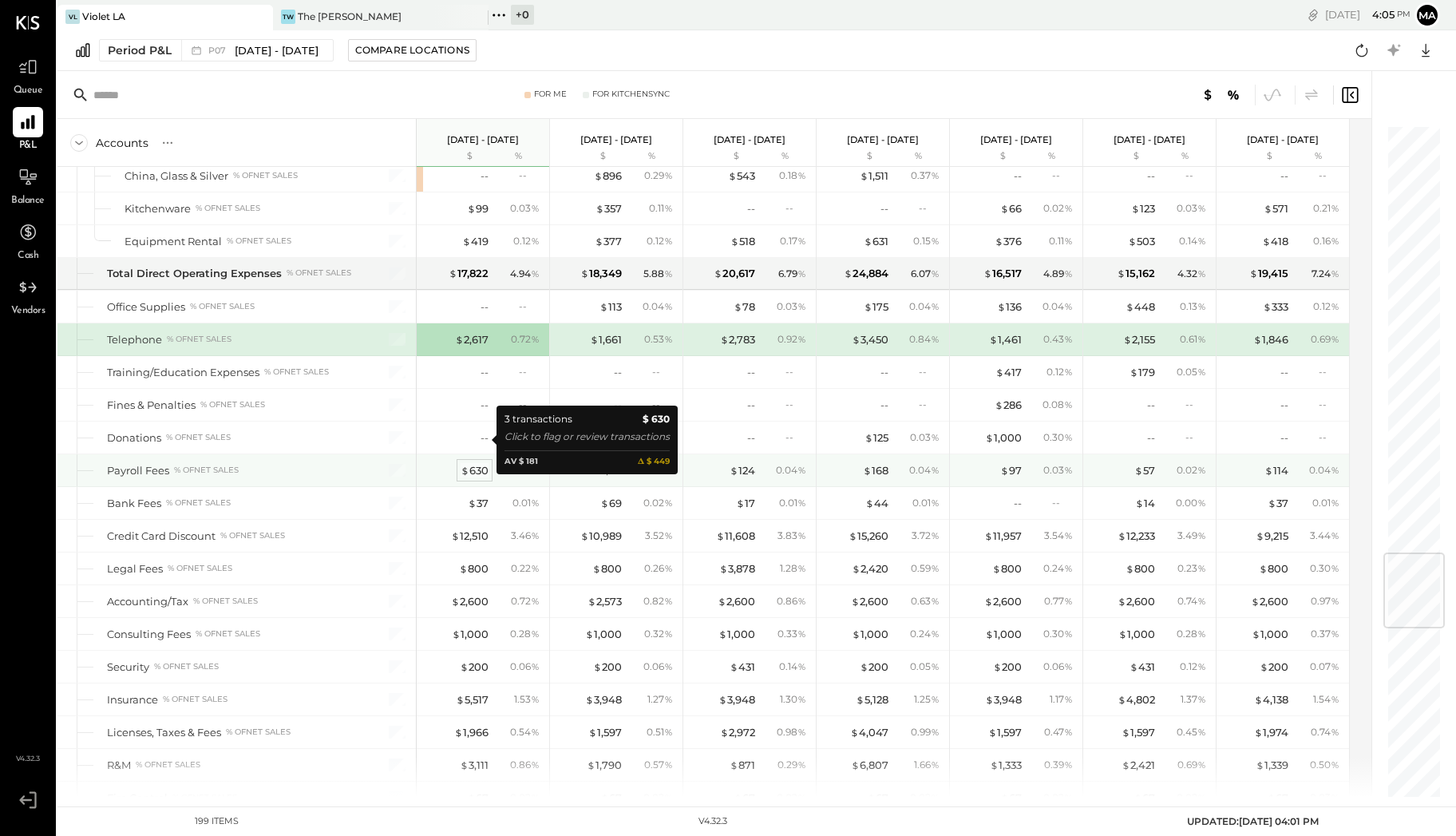
click at [479, 463] on div "$ 630" at bounding box center [475, 470] width 28 height 15
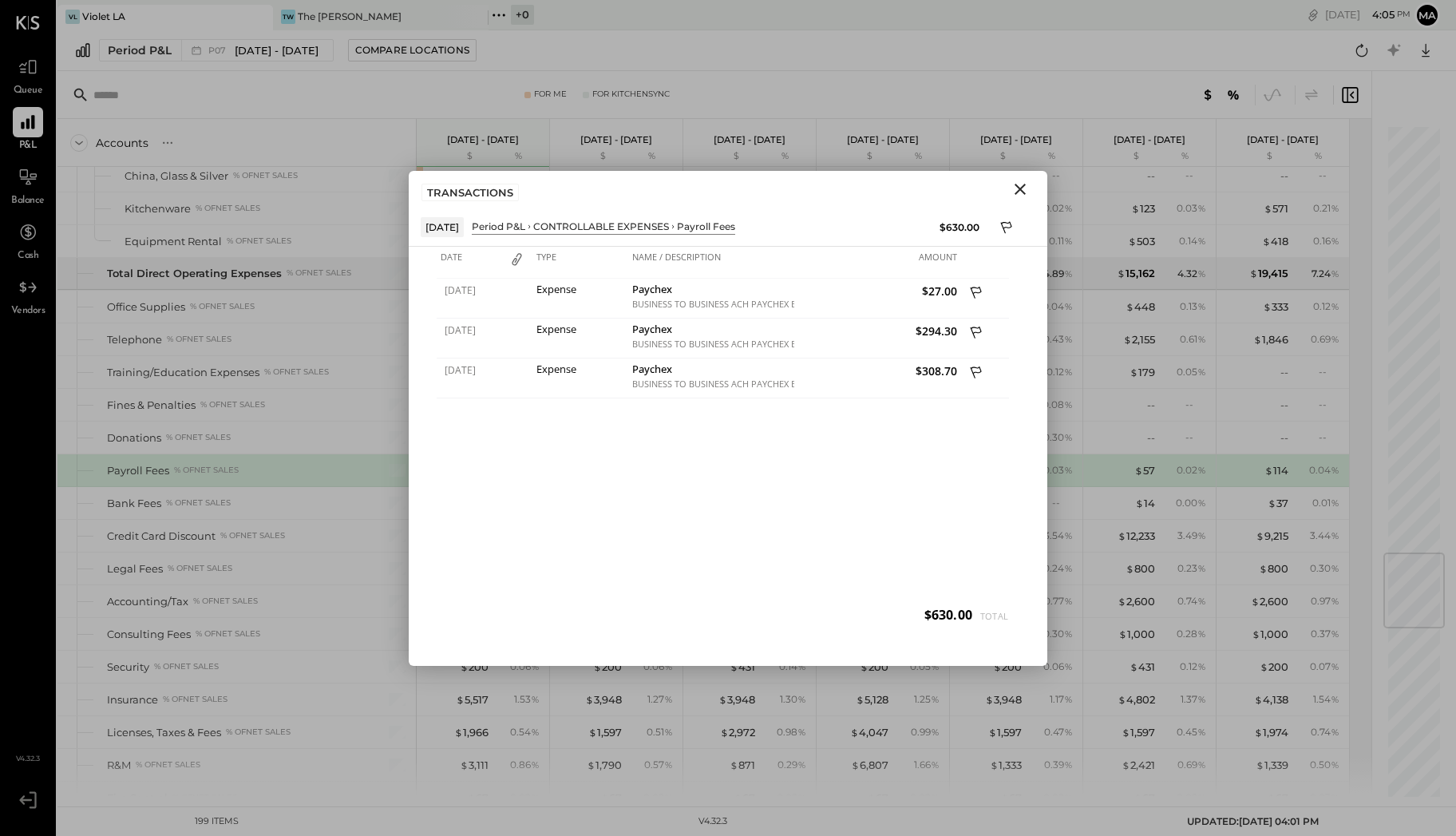
click at [1021, 188] on icon "Close" at bounding box center [1020, 189] width 11 height 11
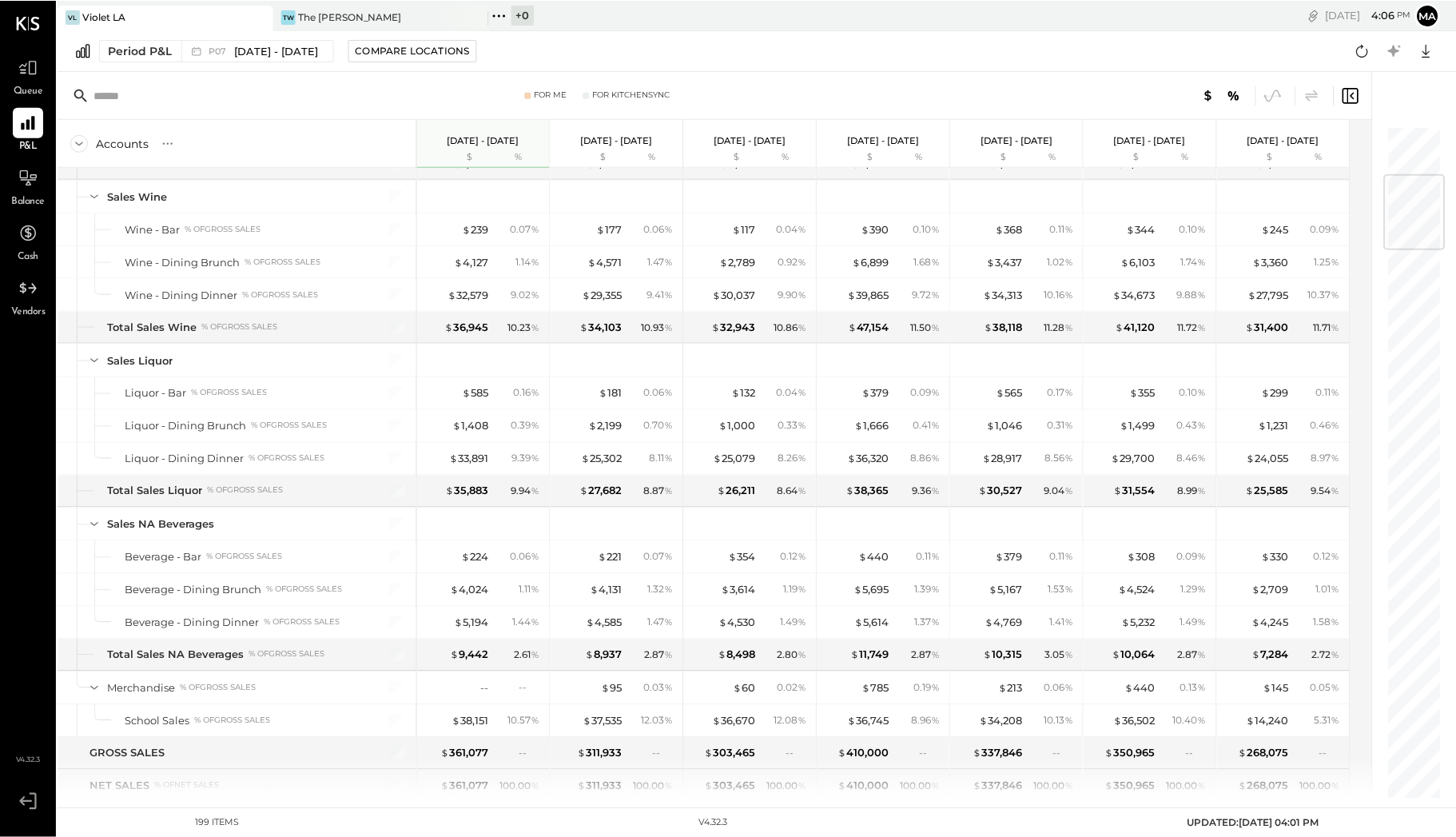
scroll to position [1052, 0]
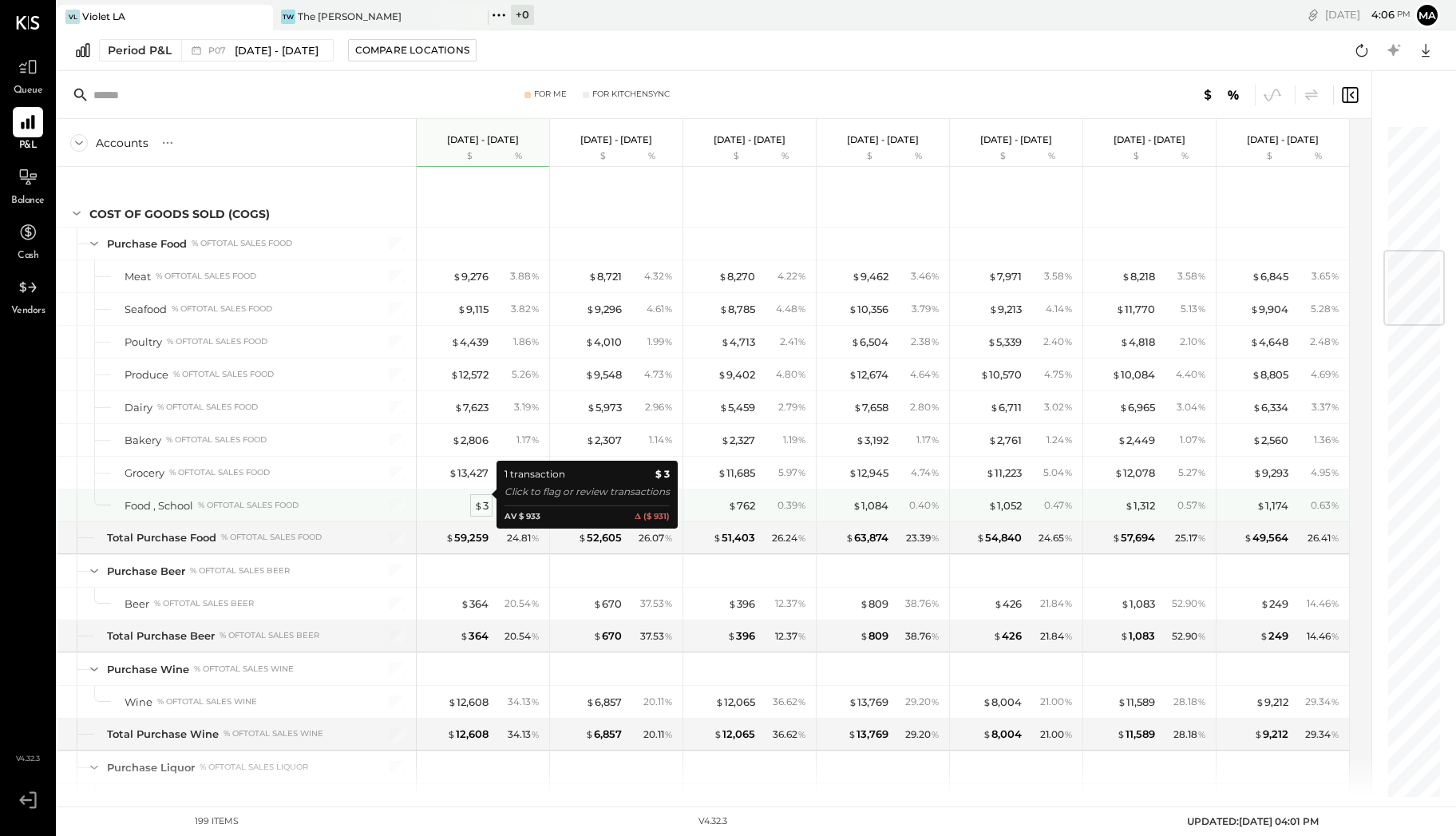
click at [487, 498] on div "$ 3" at bounding box center [481, 506] width 14 height 15
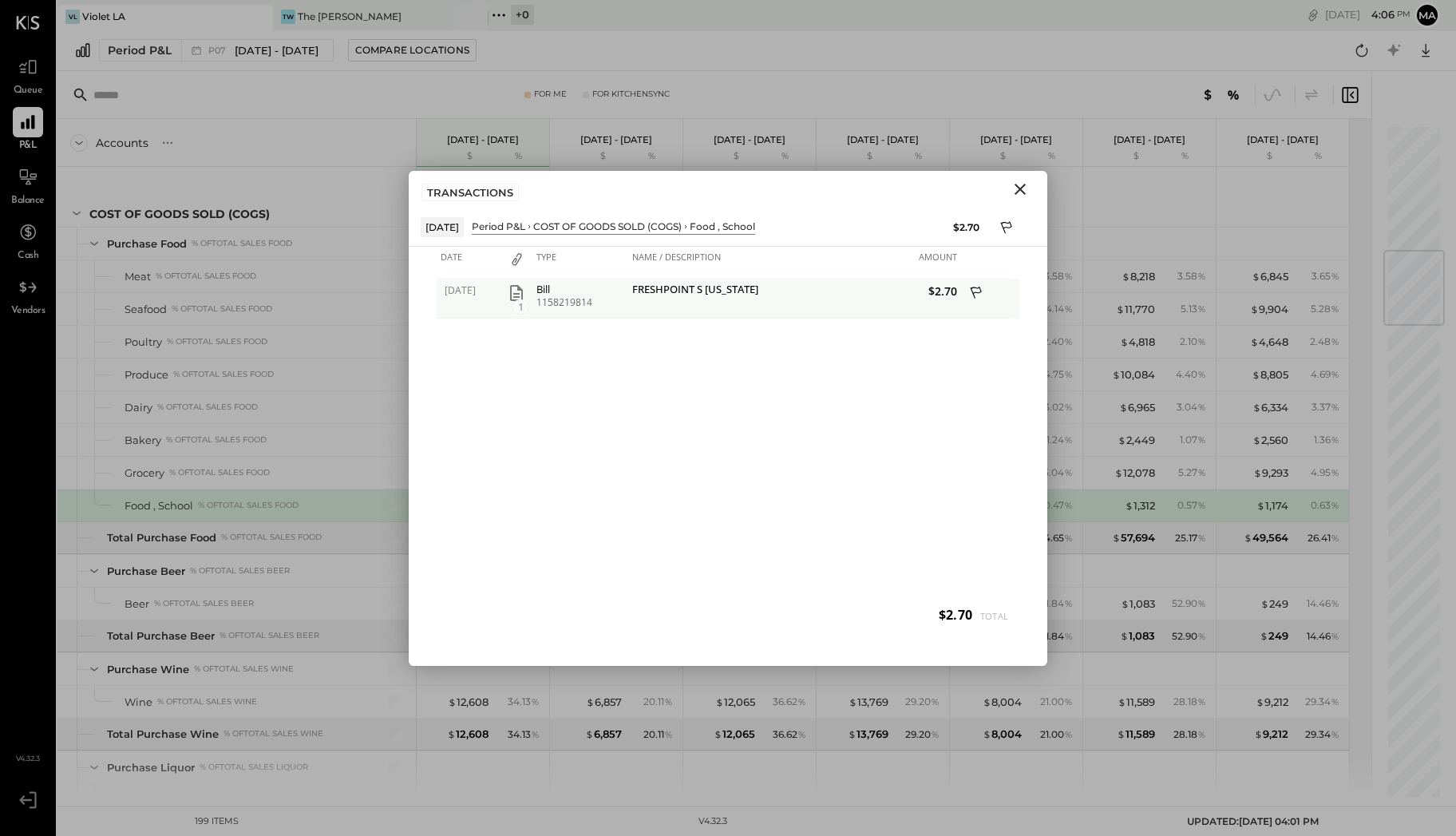
click at [978, 289] on icon at bounding box center [976, 294] width 14 height 20
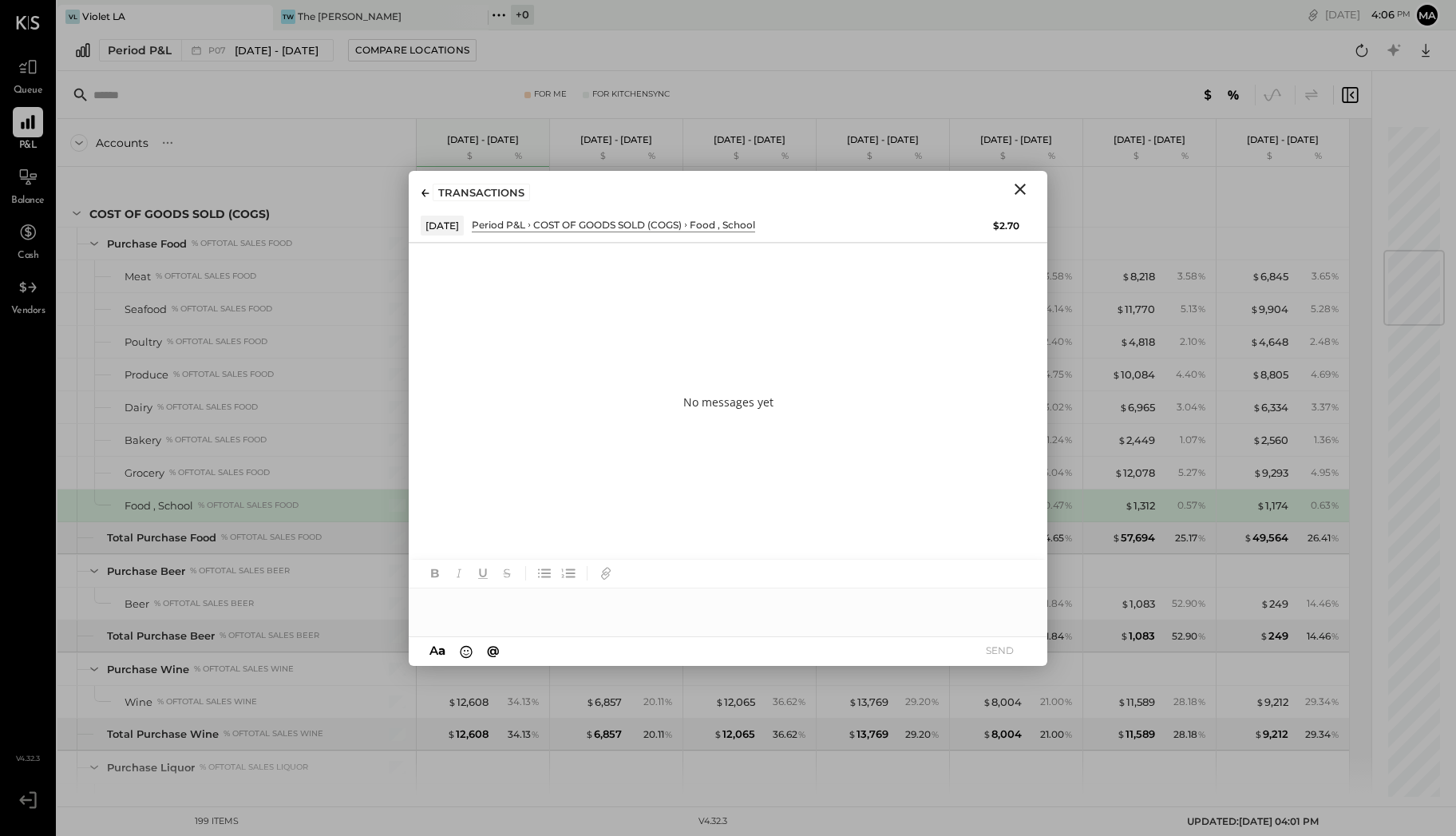
click at [649, 603] on div at bounding box center [728, 605] width 638 height 32
click at [275, 489] on div "Food , School % of Total Sales Food" at bounding box center [237, 505] width 358 height 32
click at [1015, 189] on icon "Close" at bounding box center [1020, 188] width 20 height 20
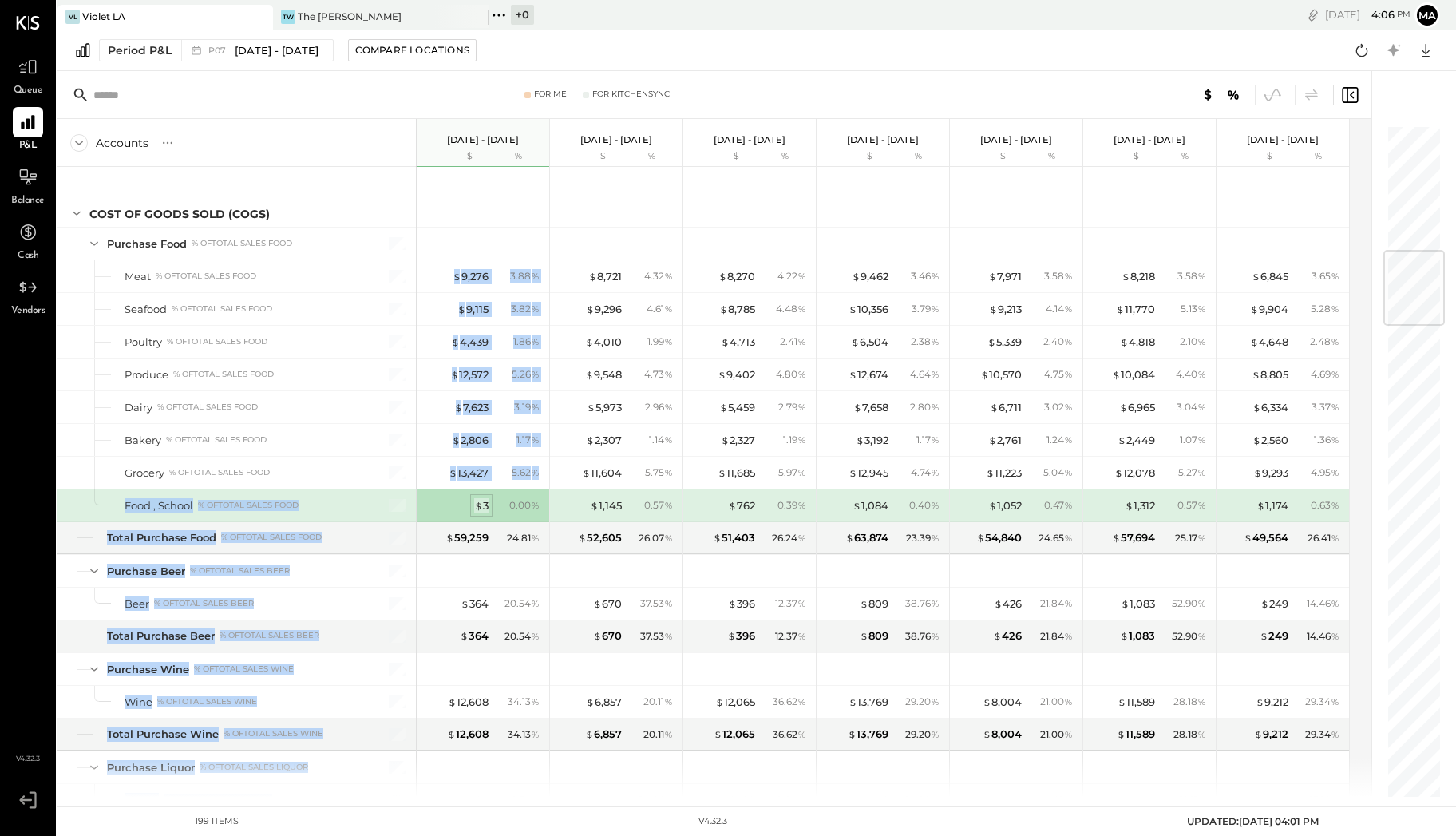
drag, startPoint x: 119, startPoint y: 489, endPoint x: 474, endPoint y: 489, distance: 355.0
click at [474, 489] on div "SALES Sales Food % of GROSS SALES Food - Bar % of GROSS SALES Food - Dining Bru…" at bounding box center [704, 481] width 1293 height 630
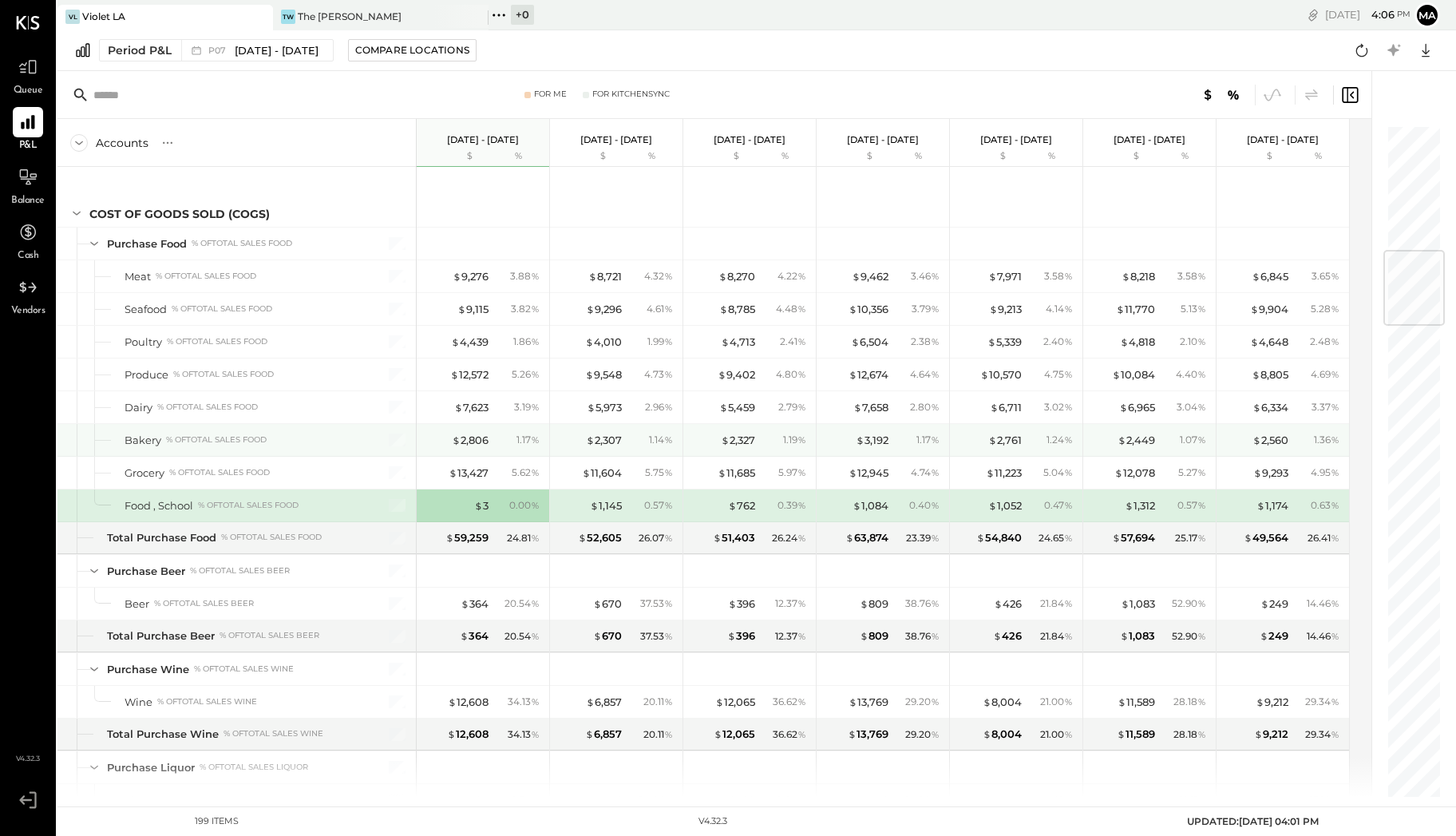
click at [345, 424] on div "Bakery % of Total Sales Food" at bounding box center [237, 439] width 358 height 32
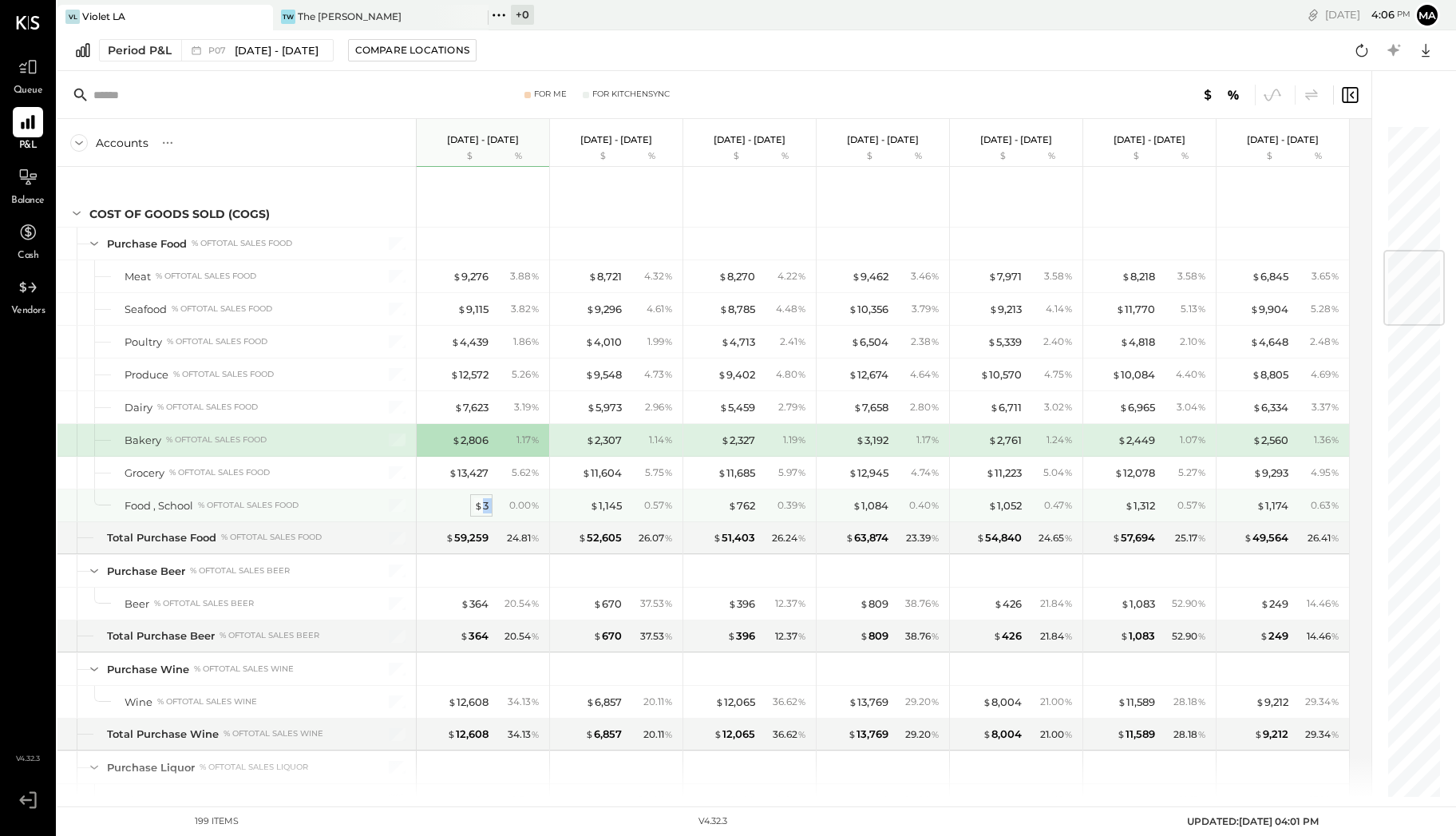
drag, startPoint x: 498, startPoint y: 492, endPoint x: 483, endPoint y: 494, distance: 15.1
click at [483, 494] on div "$ 3 0.00 %" at bounding box center [484, 505] width 119 height 32
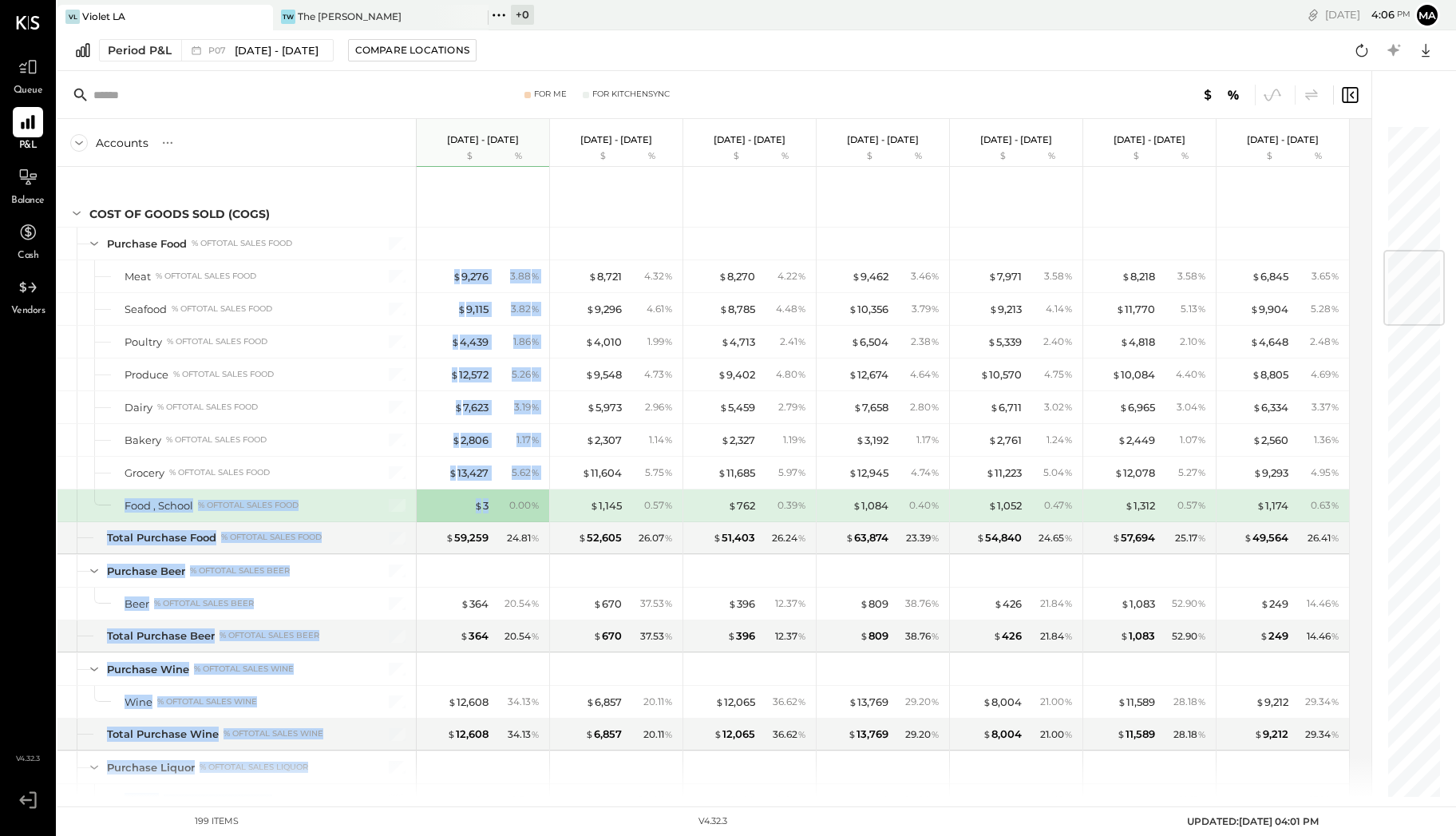
drag, startPoint x: 115, startPoint y: 489, endPoint x: 490, endPoint y: 485, distance: 375.0
click at [490, 485] on div "SALES Sales Food % of GROSS SALES Food - Bar % of GROSS SALES Food - Dining Bru…" at bounding box center [704, 481] width 1293 height 630
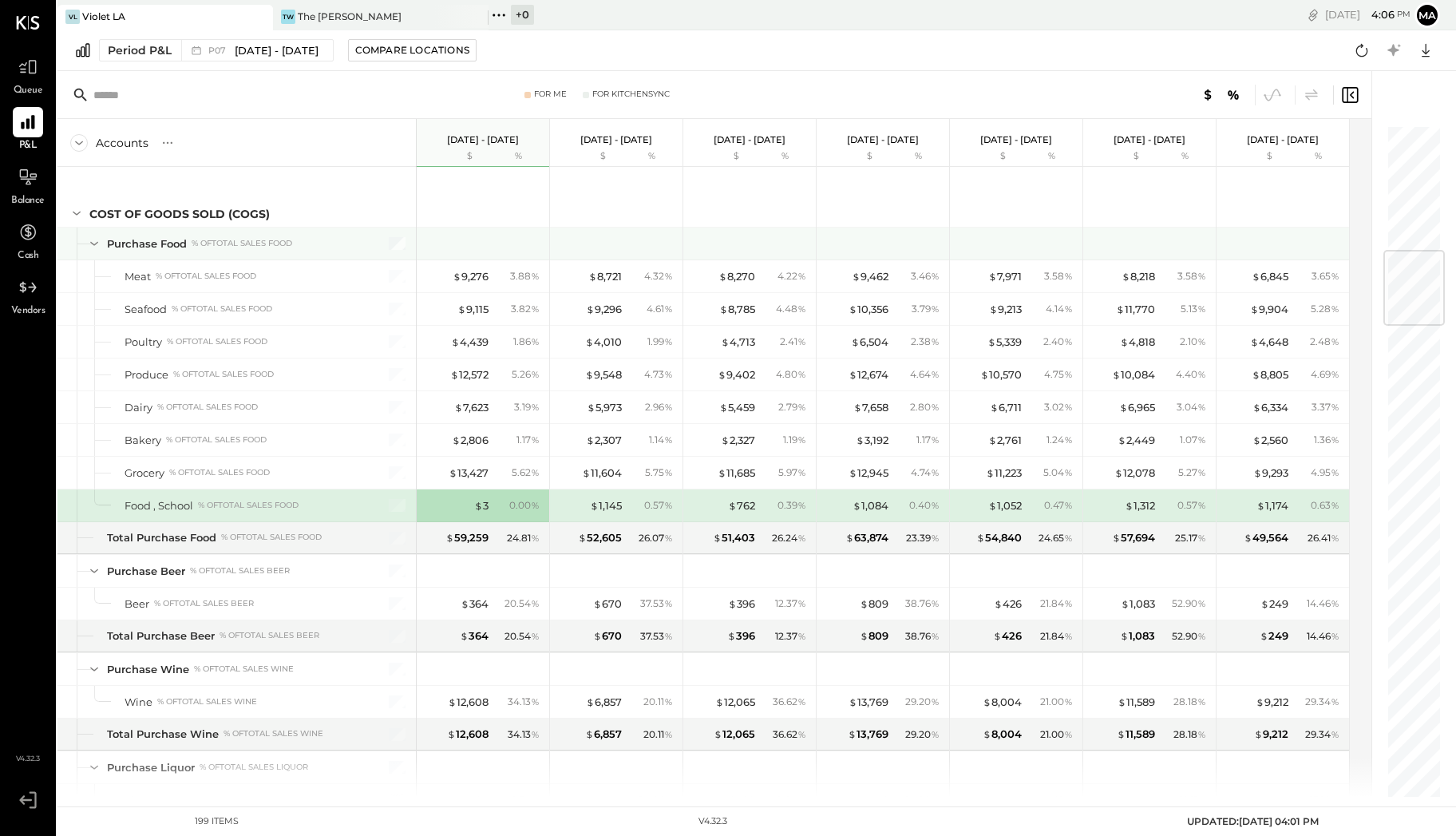
click at [379, 228] on div at bounding box center [389, 244] width 40 height 32
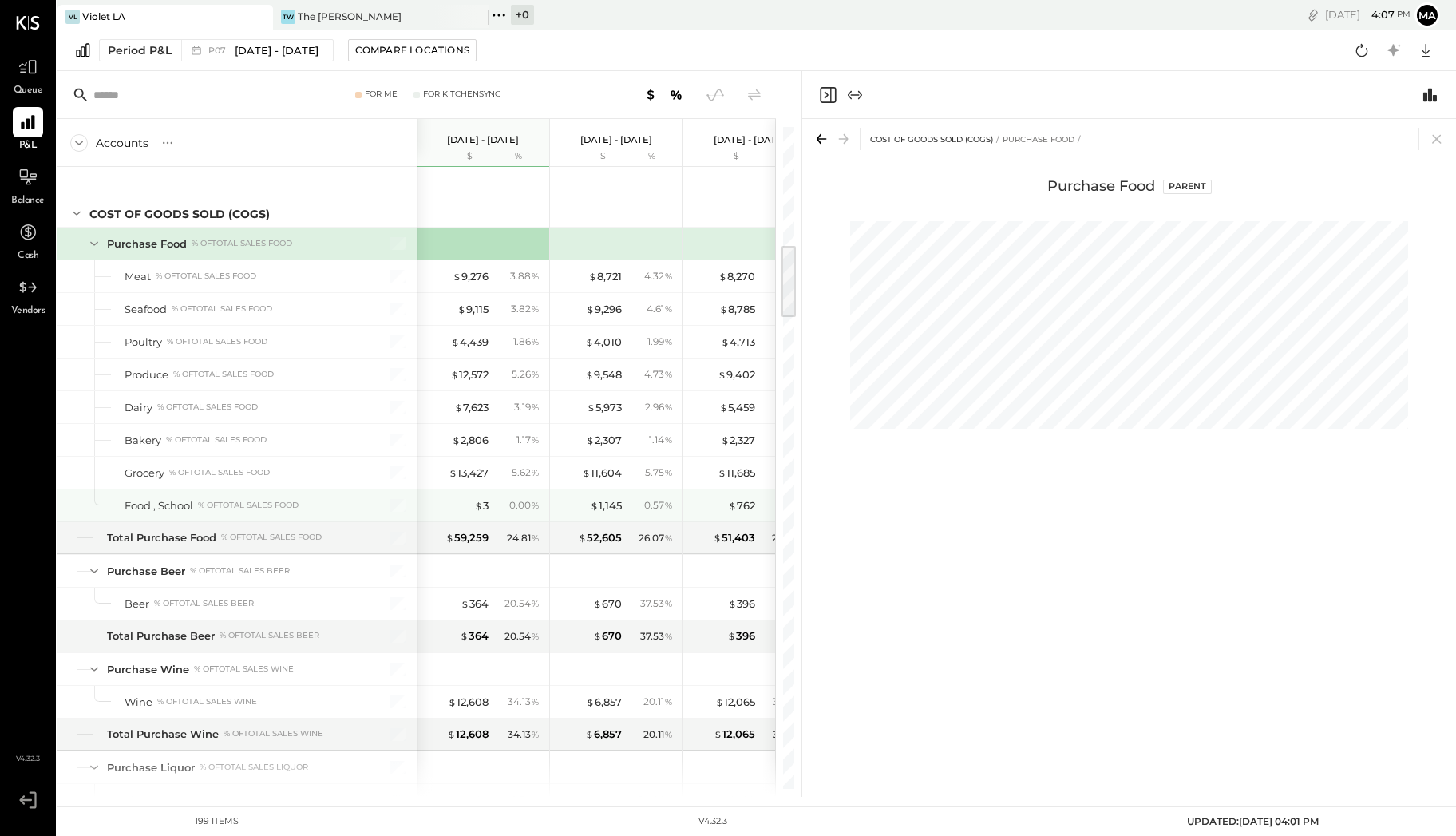
click at [494, 498] on div "0.00 %" at bounding box center [519, 505] width 52 height 14
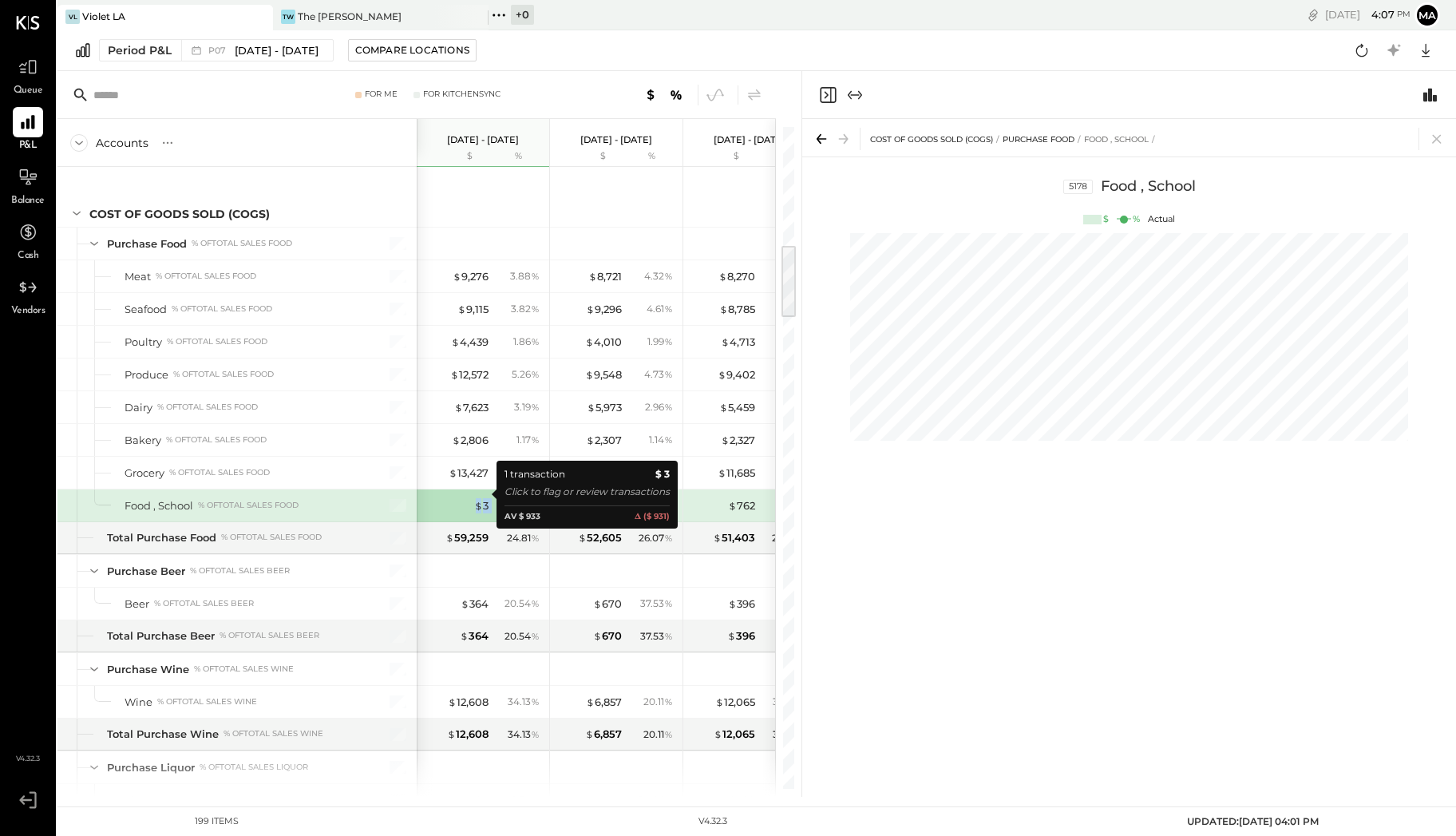
drag, startPoint x: 493, startPoint y: 494, endPoint x: 497, endPoint y: 366, distance: 128.1
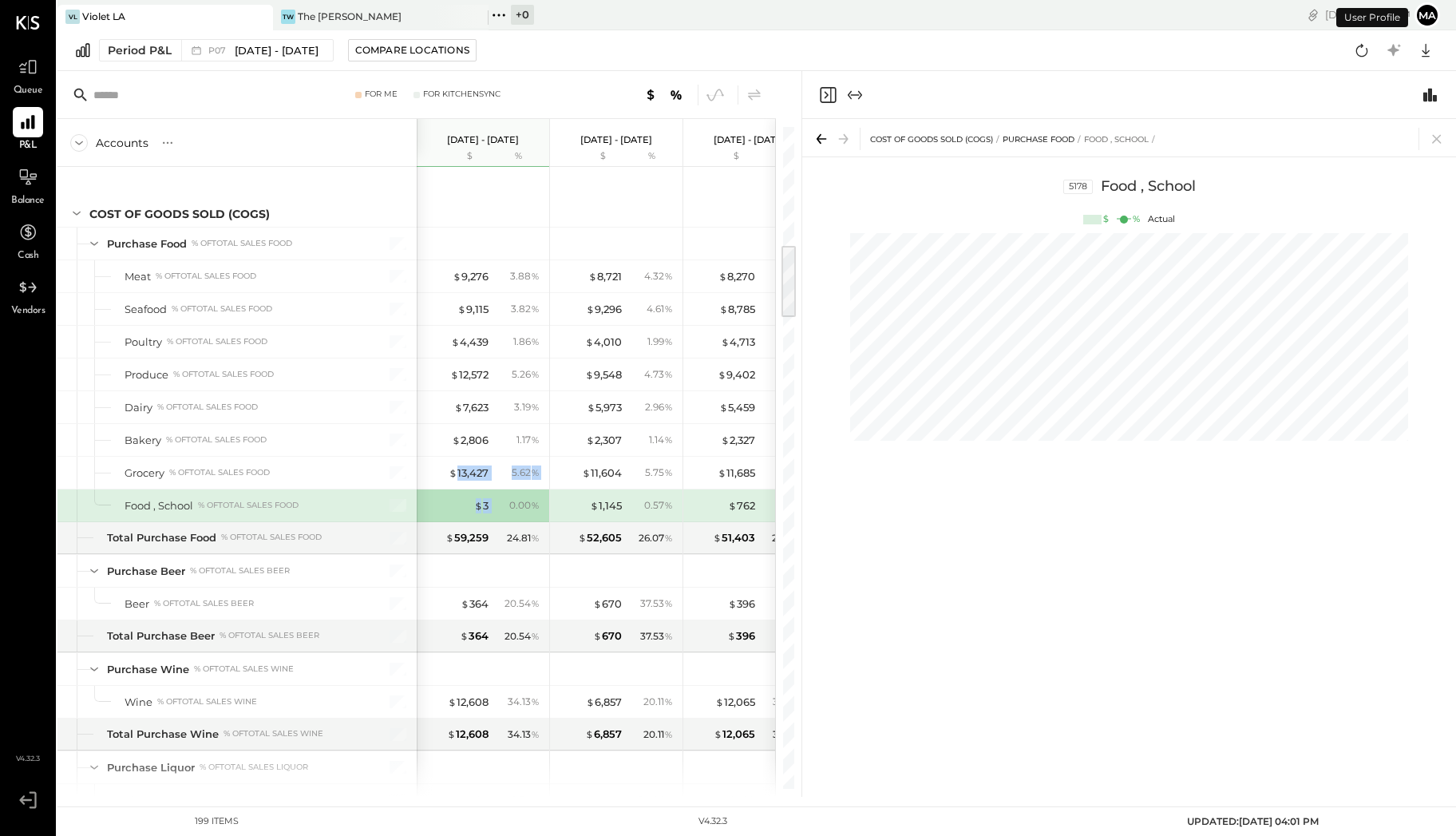
click at [1426, 20] on button "Ma" at bounding box center [1427, 15] width 25 height 25
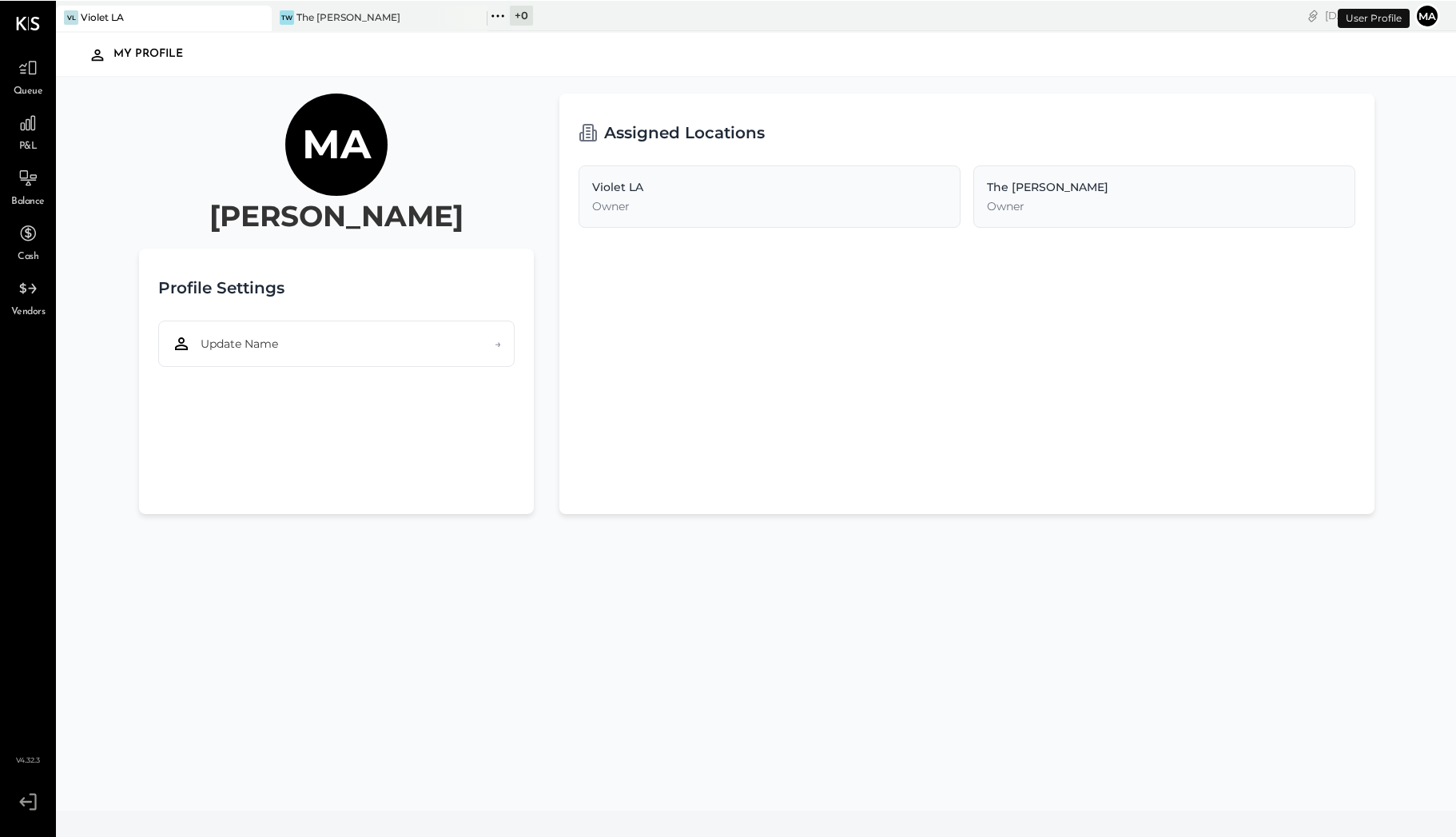
click at [1426, 18] on button "Ma" at bounding box center [1426, 15] width 25 height 25
click at [1424, 15] on button "Ma" at bounding box center [1426, 15] width 25 height 25
click at [336, 15] on div "The [PERSON_NAME]" at bounding box center [347, 16] width 104 height 14
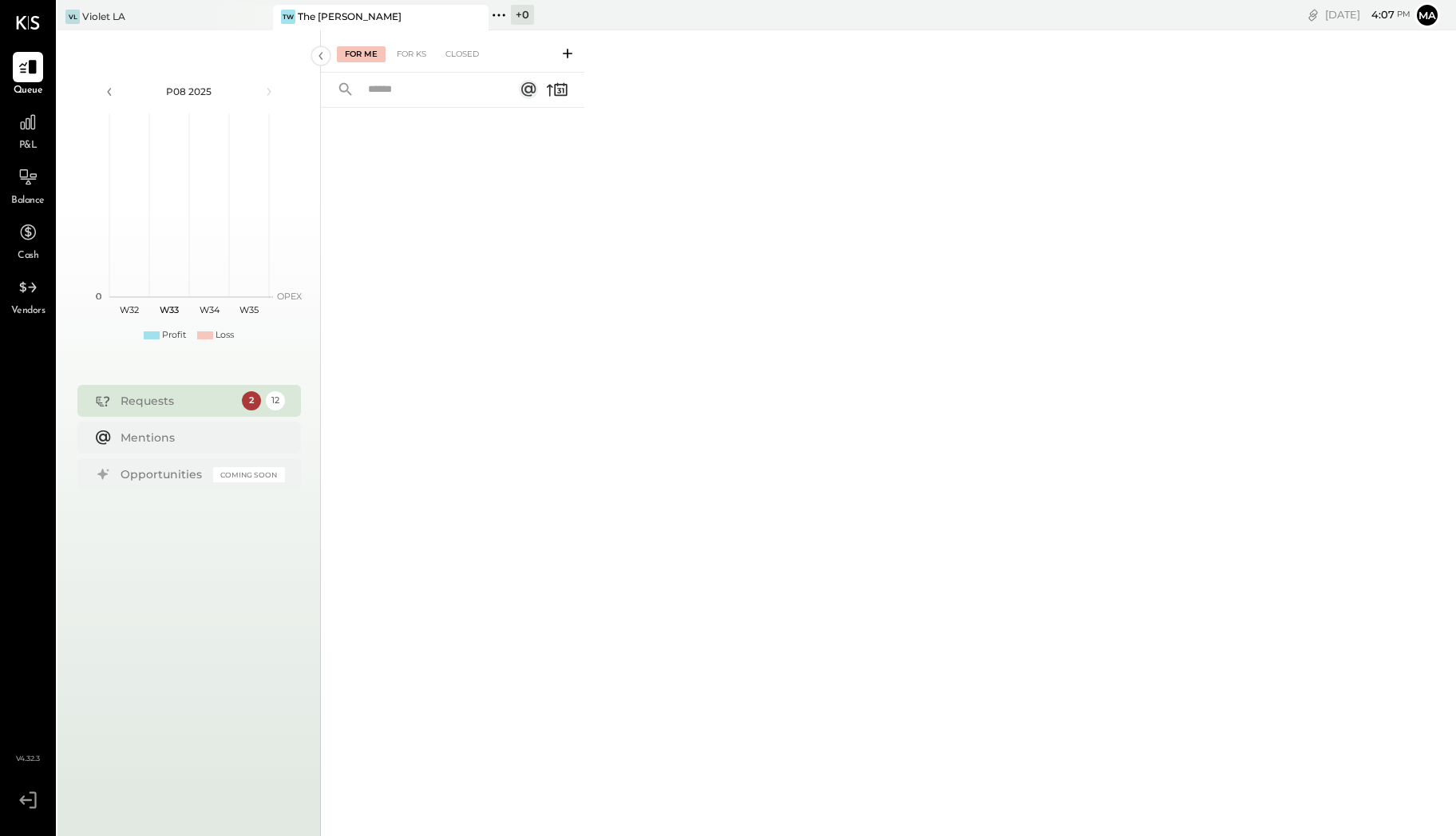
click at [1431, 16] on button "Ma" at bounding box center [1427, 15] width 25 height 25
